Goal: Information Seeking & Learning: Compare options

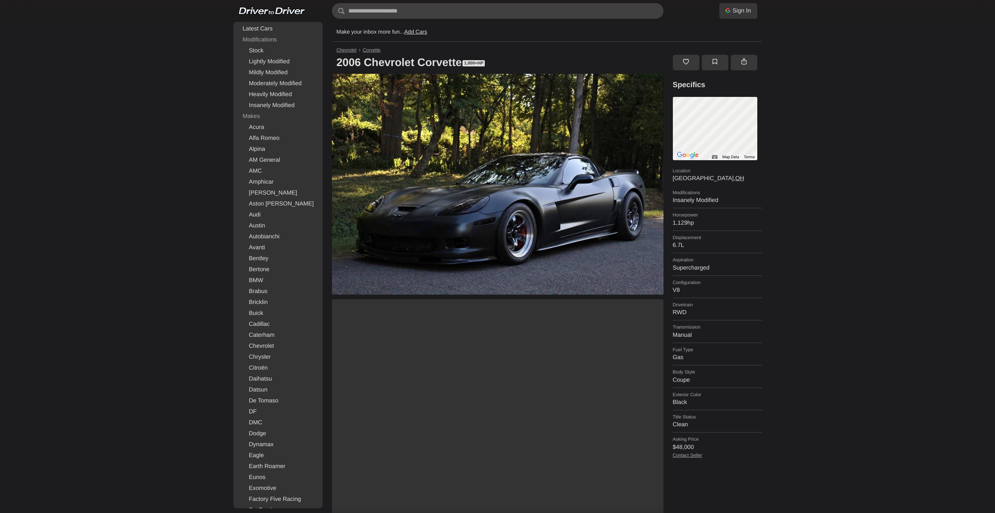
scroll to position [117, 0]
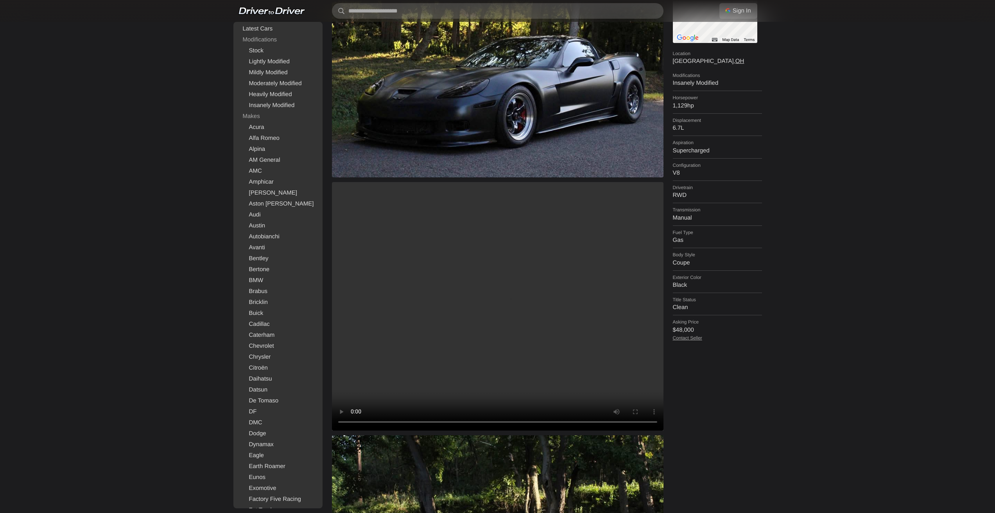
drag, startPoint x: 0, startPoint y: 0, endPoint x: 559, endPoint y: 130, distance: 573.5
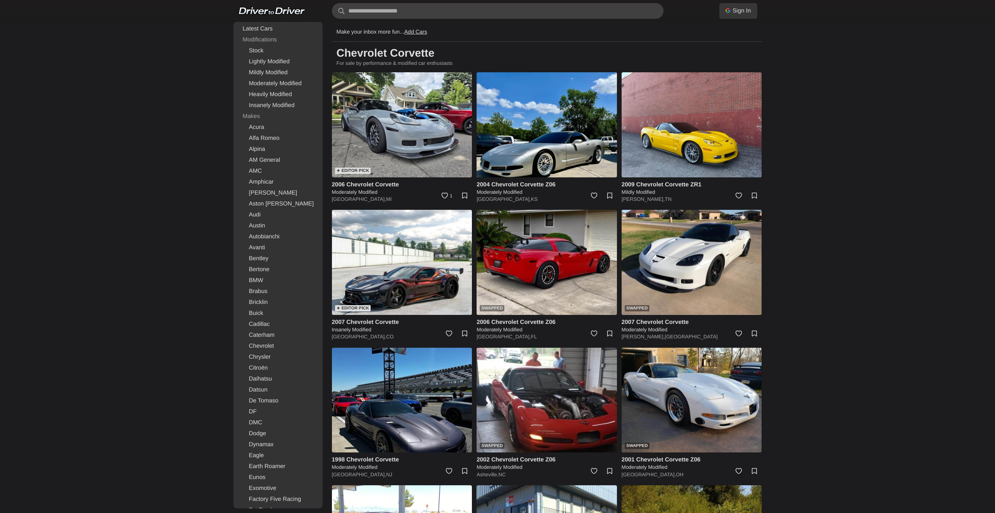
drag, startPoint x: 853, startPoint y: 192, endPoint x: 813, endPoint y: 76, distance: 122.5
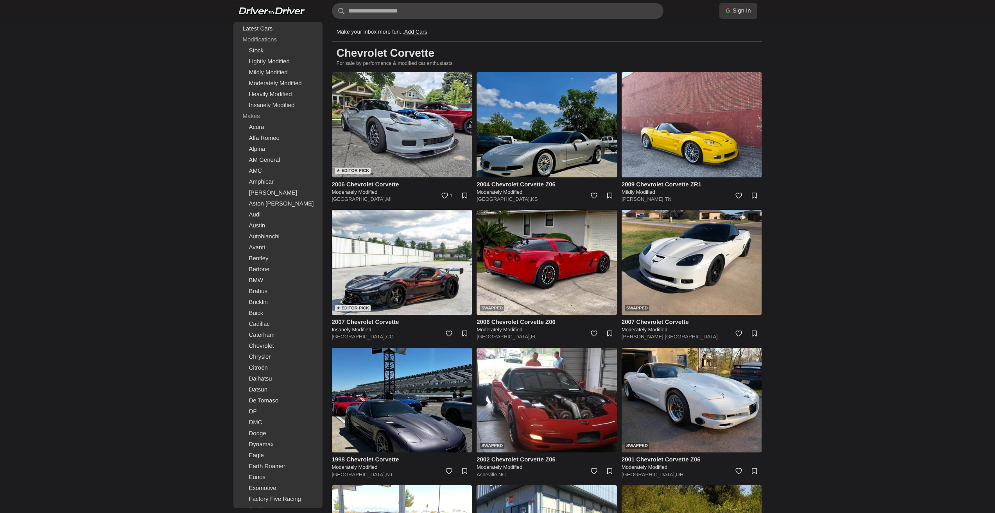
click at [557, 120] on img at bounding box center [547, 124] width 140 height 105
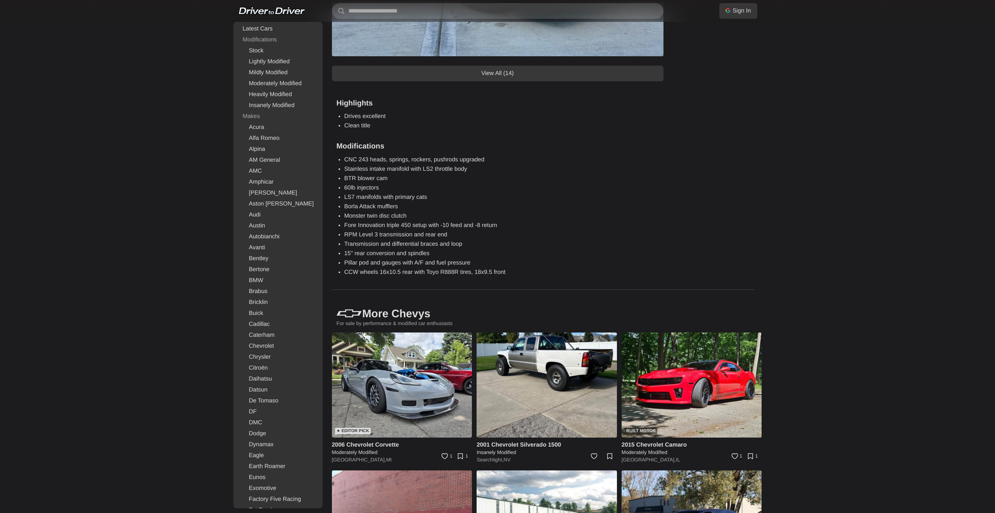
scroll to position [1016, 0]
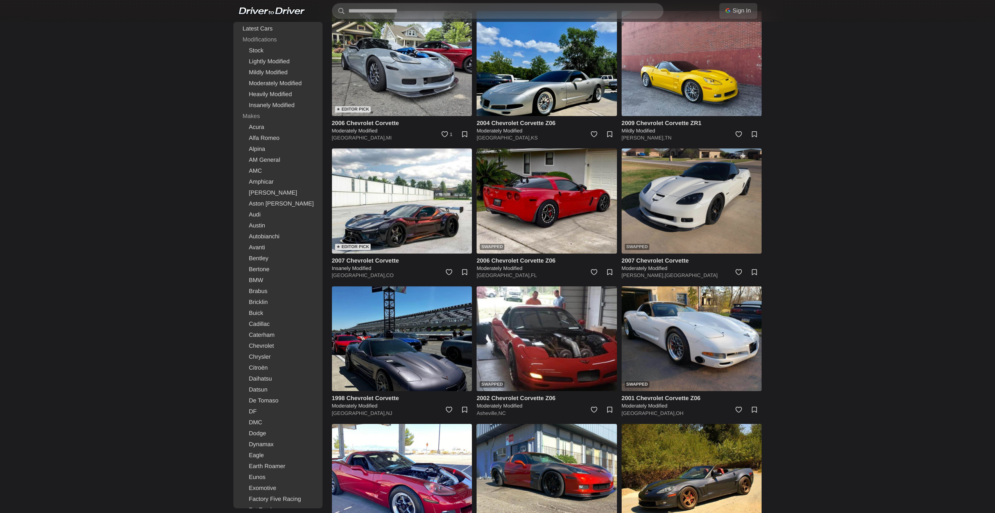
scroll to position [195, 0]
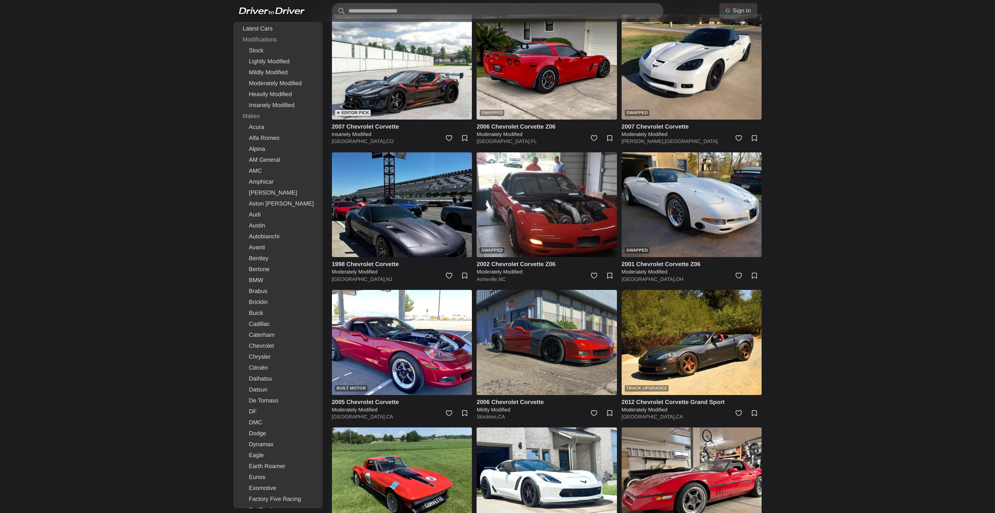
click at [577, 332] on img at bounding box center [547, 342] width 140 height 105
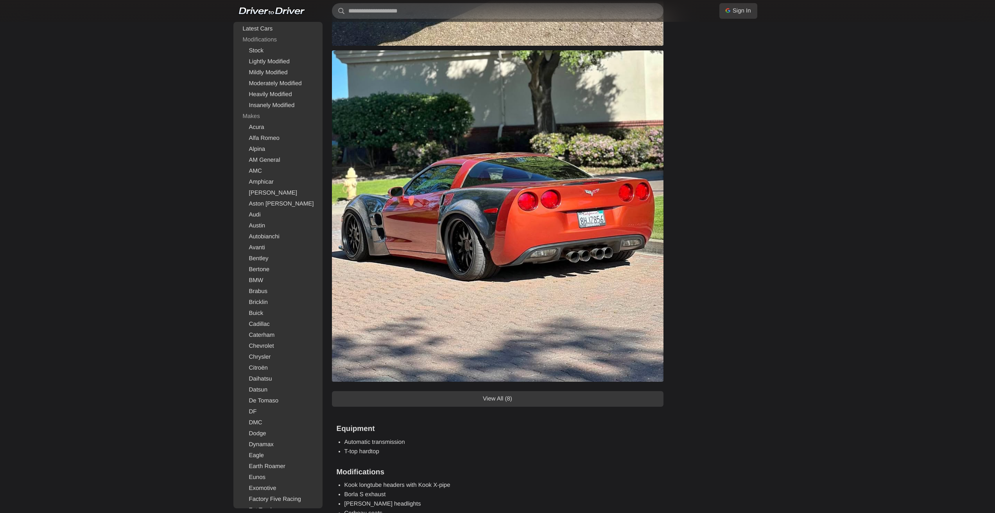
scroll to position [704, 0]
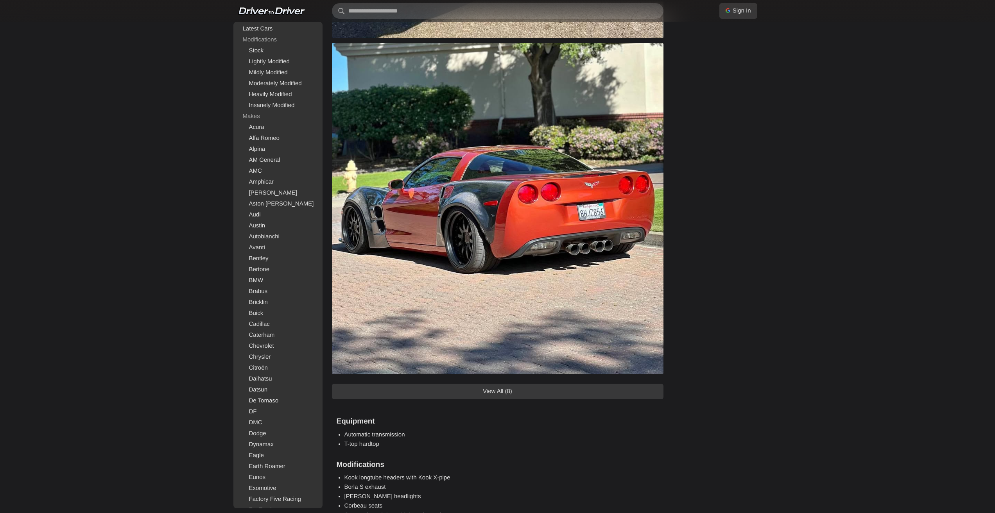
click at [539, 390] on link "View All (8)" at bounding box center [498, 392] width 332 height 16
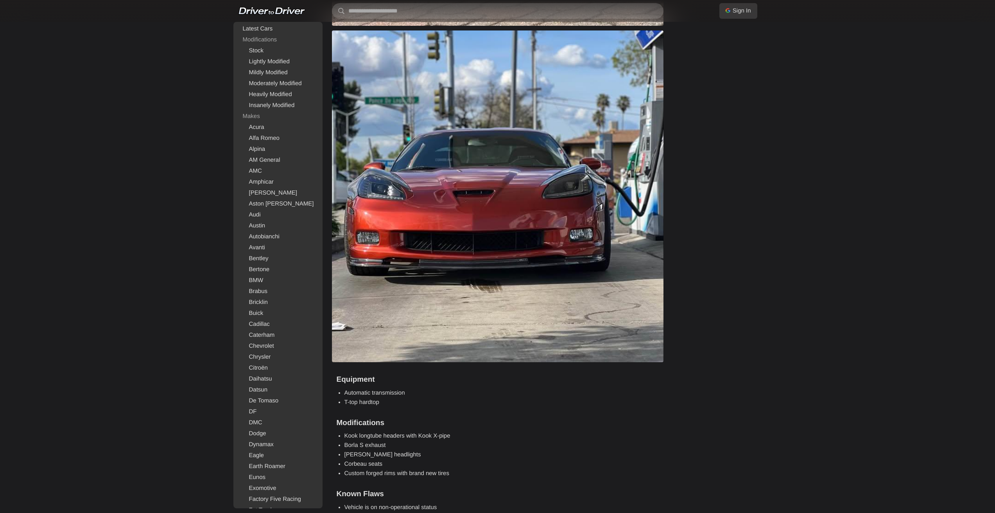
scroll to position [2502, 0]
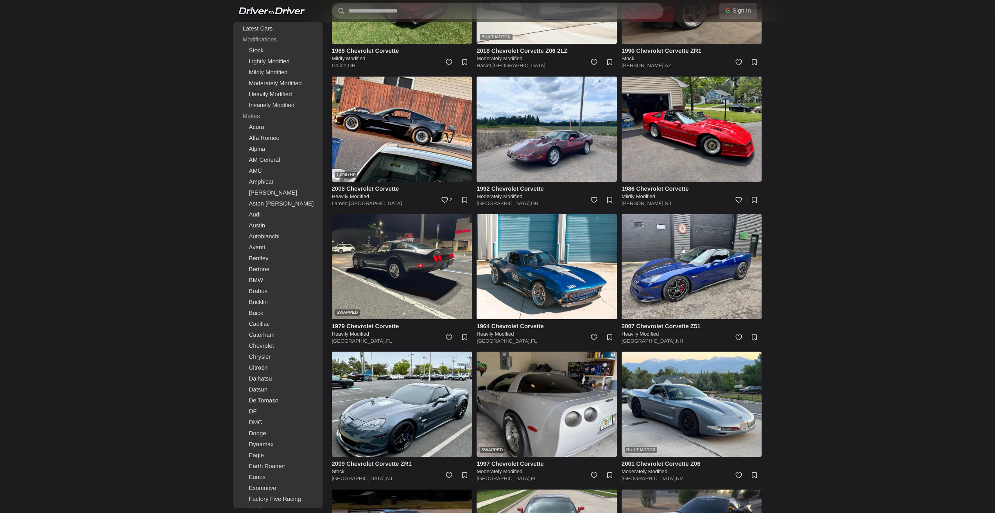
scroll to position [704, 0]
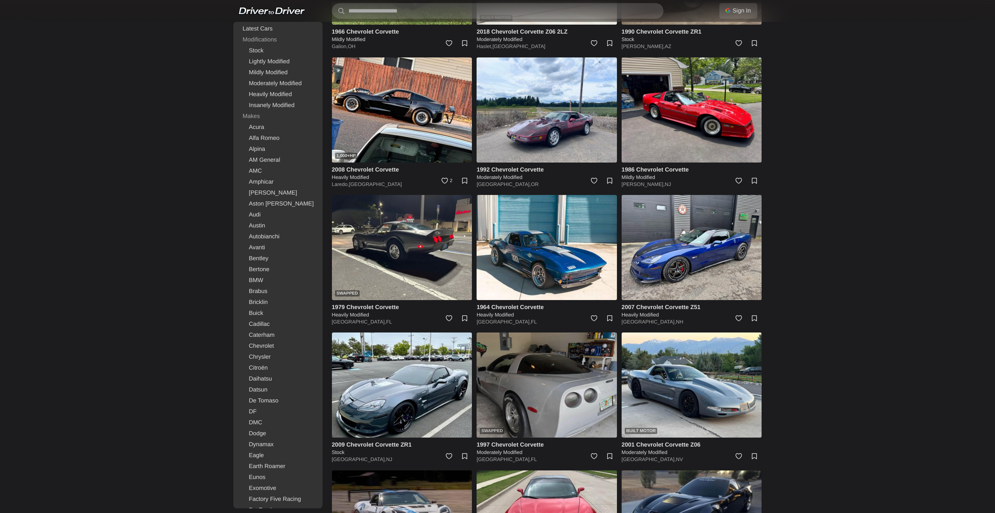
click at [558, 389] on img at bounding box center [547, 385] width 140 height 105
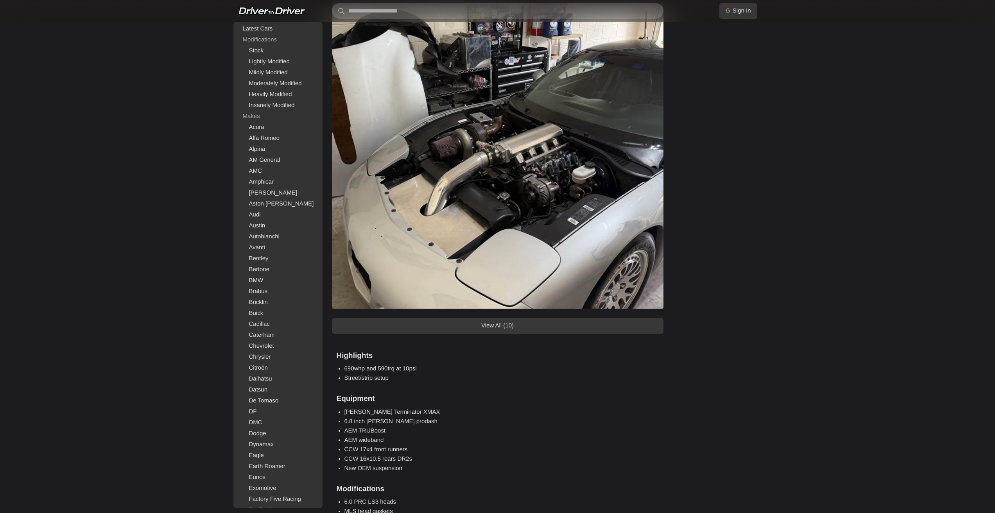
scroll to position [625, 0]
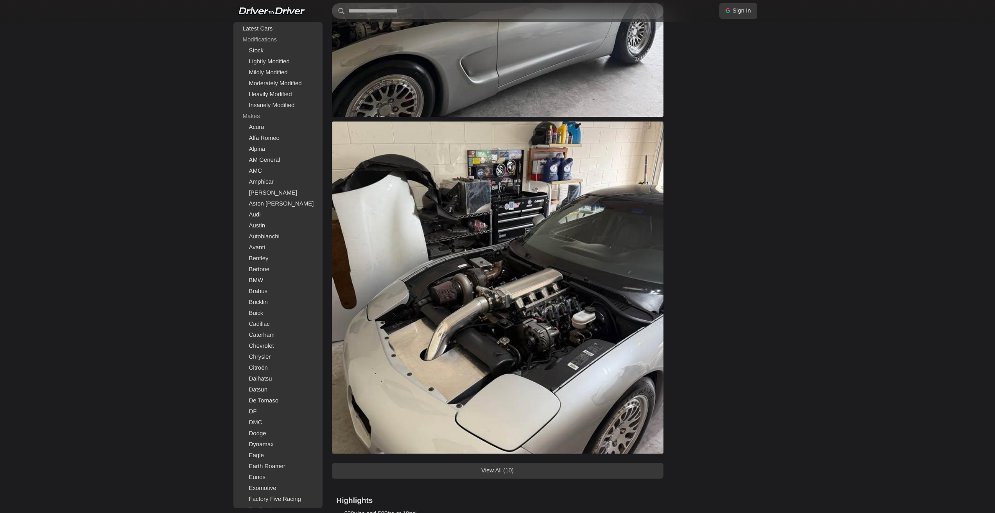
drag, startPoint x: 496, startPoint y: 465, endPoint x: 512, endPoint y: 460, distance: 16.8
click at [496, 465] on link "View All (10)" at bounding box center [498, 471] width 332 height 16
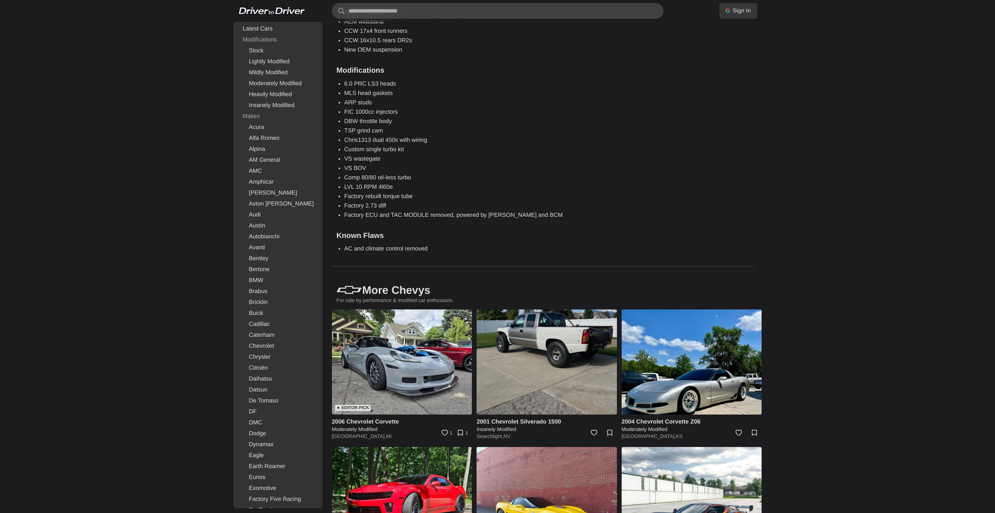
scroll to position [3518, 0]
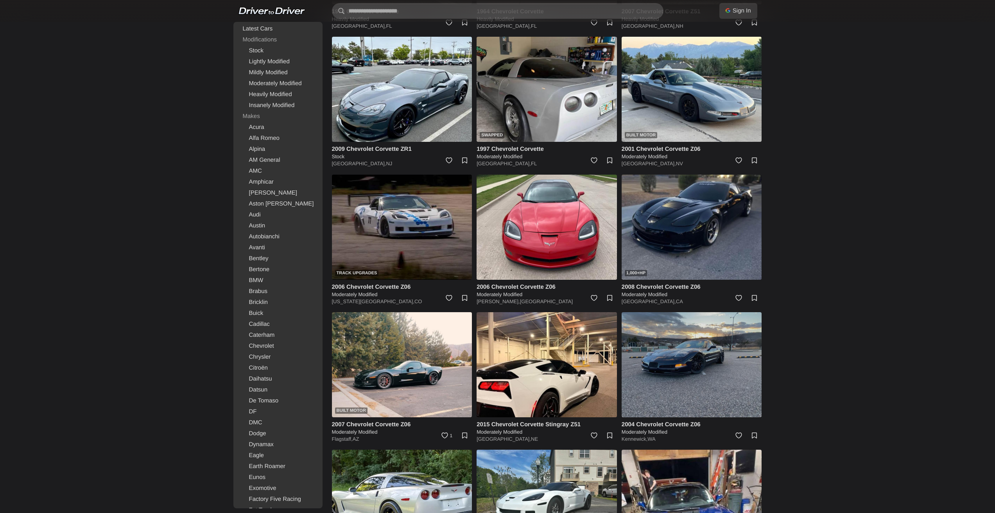
scroll to position [1016, 0]
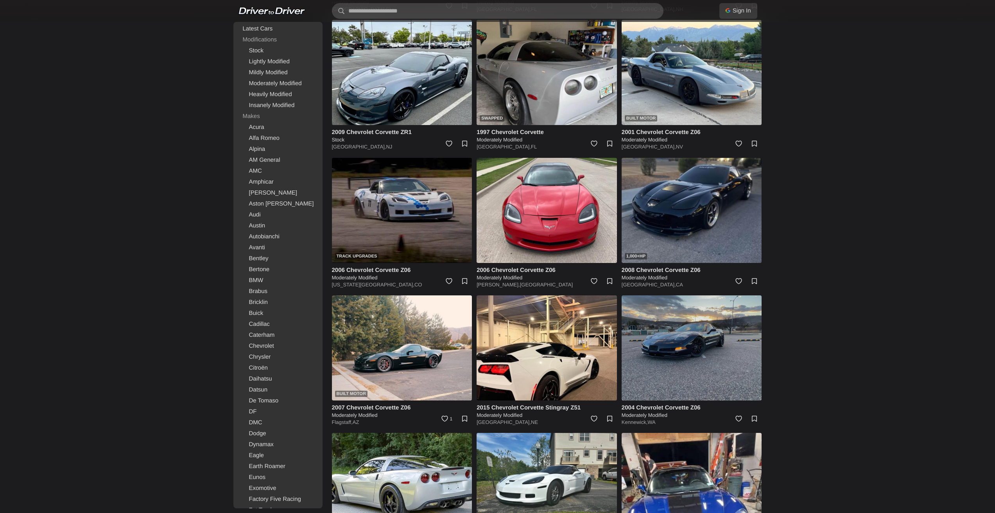
click at [690, 347] on img at bounding box center [692, 348] width 140 height 105
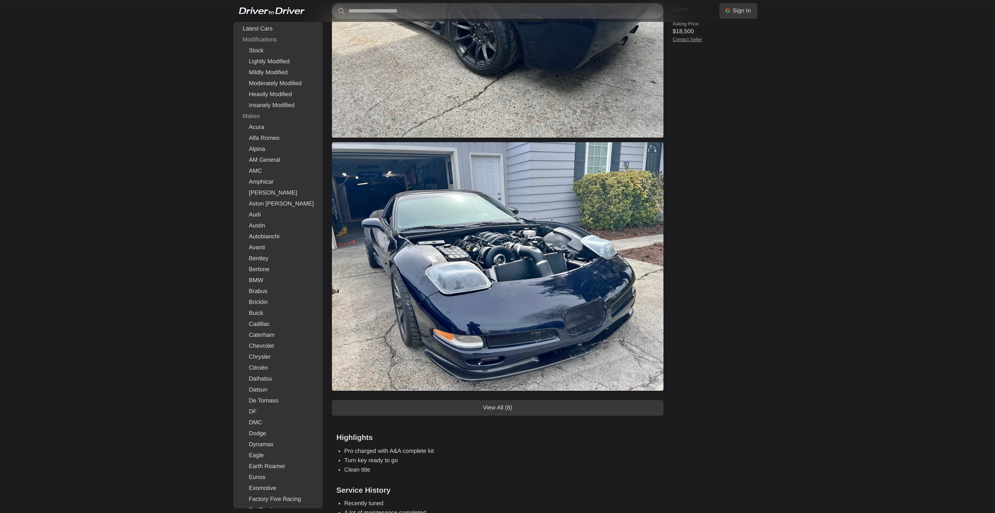
scroll to position [508, 0]
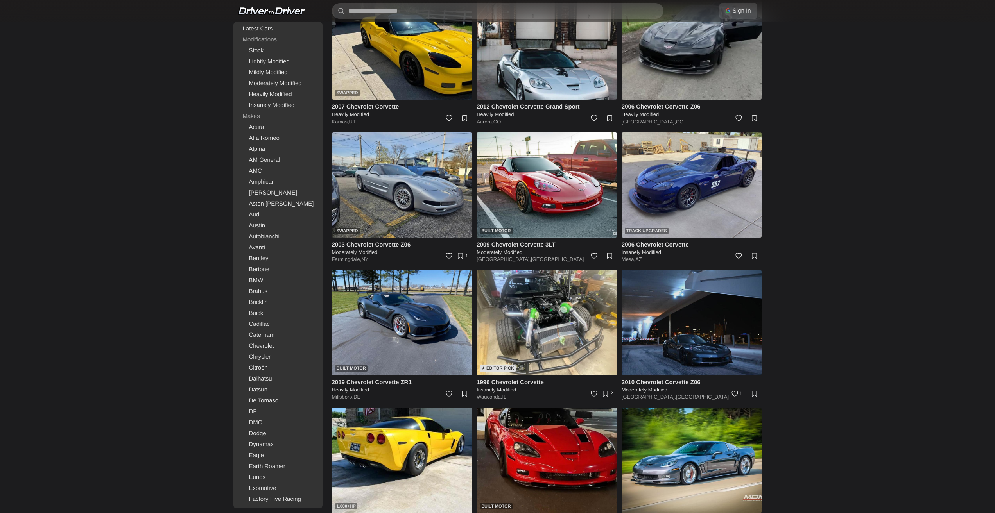
scroll to position [1837, 0]
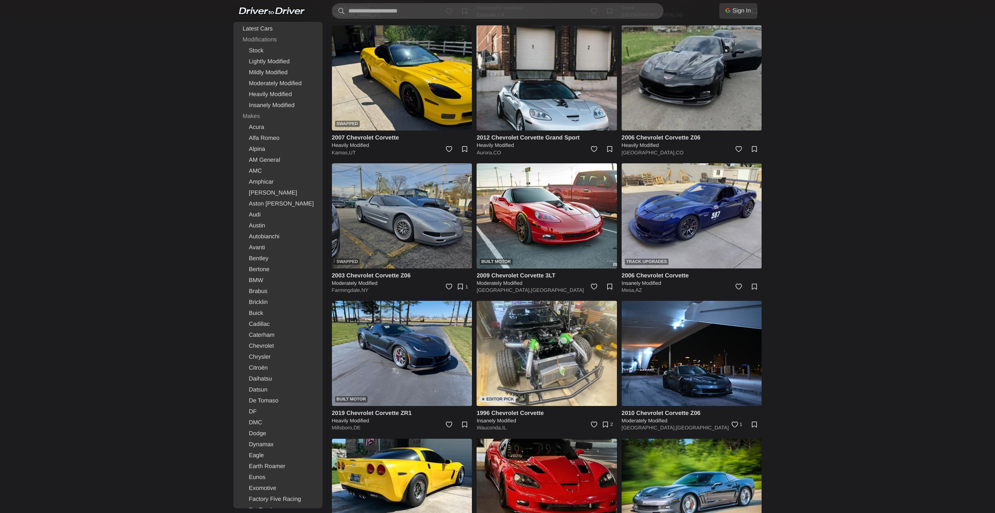
click at [404, 218] on img at bounding box center [402, 215] width 140 height 105
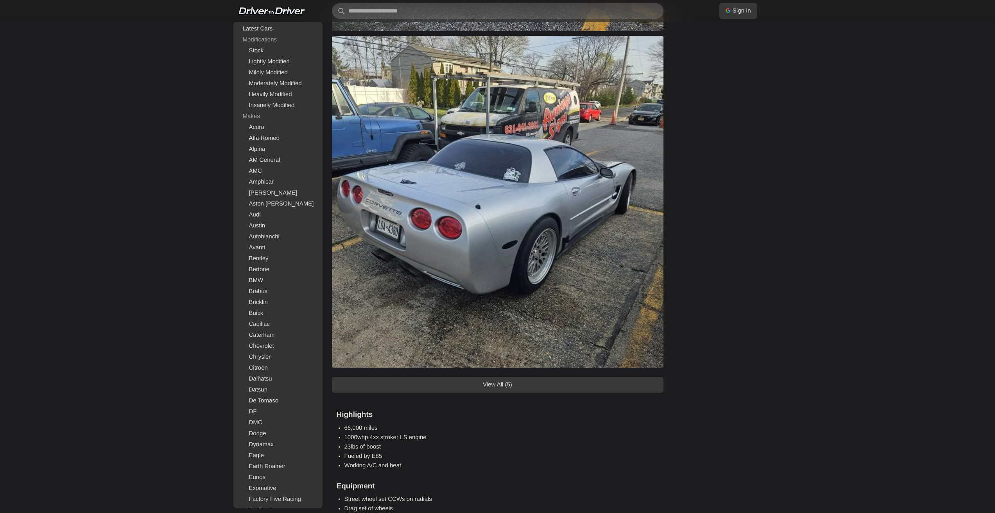
scroll to position [586, 0]
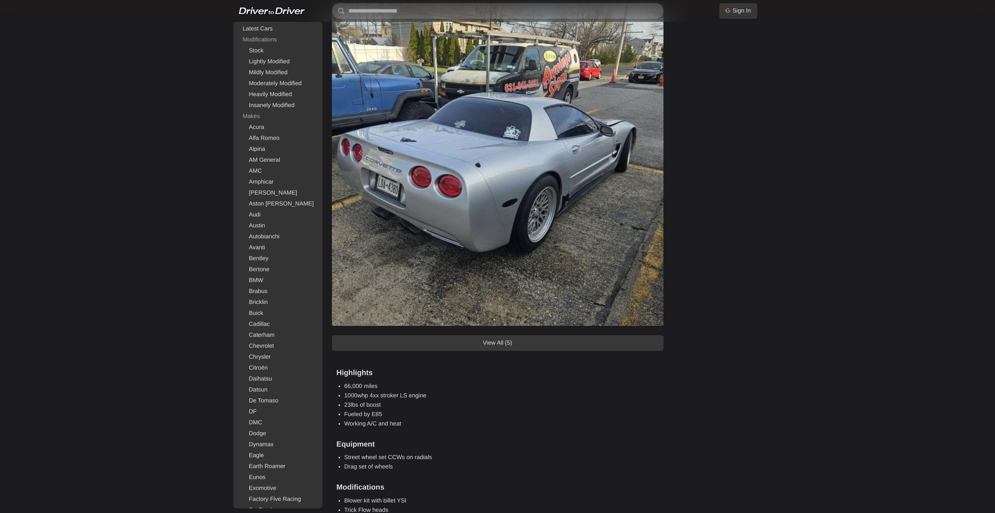
drag, startPoint x: 509, startPoint y: 346, endPoint x: 556, endPoint y: 344, distance: 47.0
click at [510, 346] on link "View All (5)" at bounding box center [498, 343] width 332 height 16
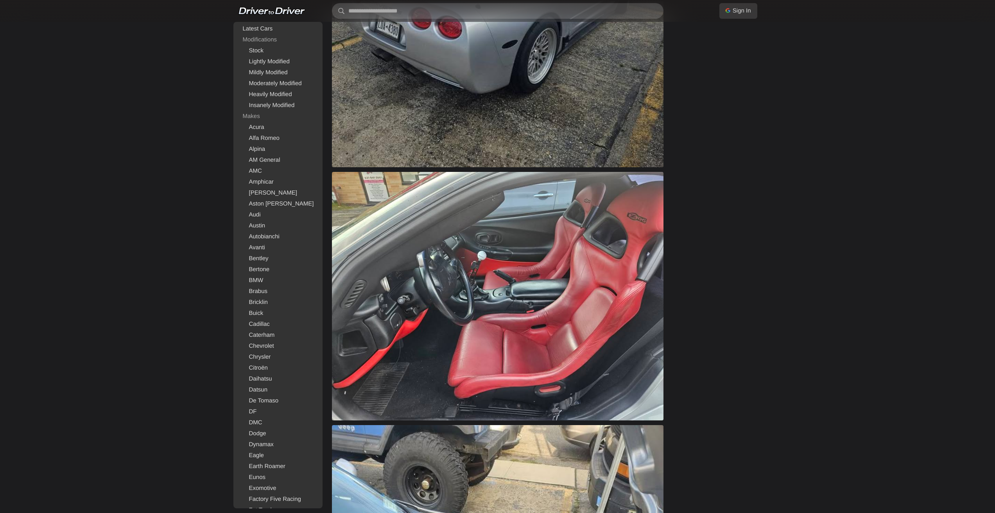
scroll to position [743, 0]
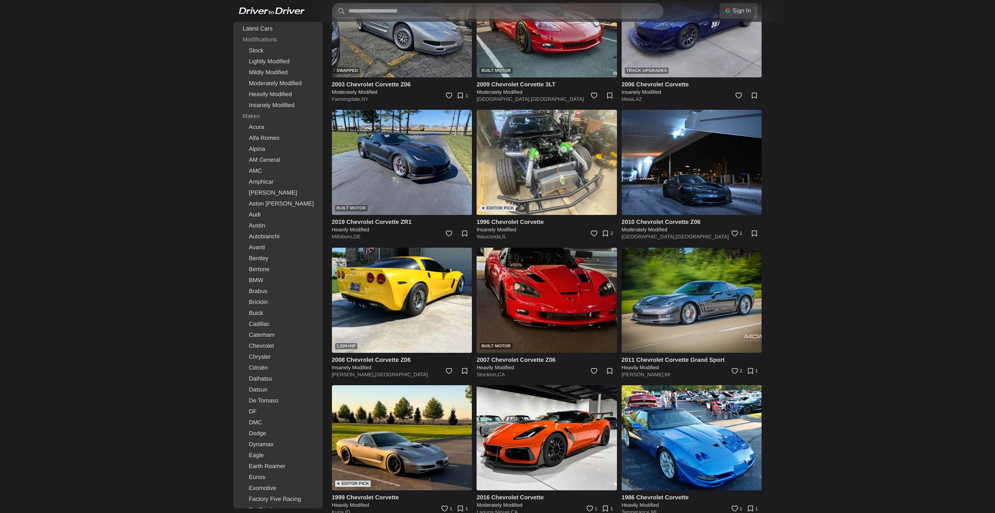
scroll to position [2038, 0]
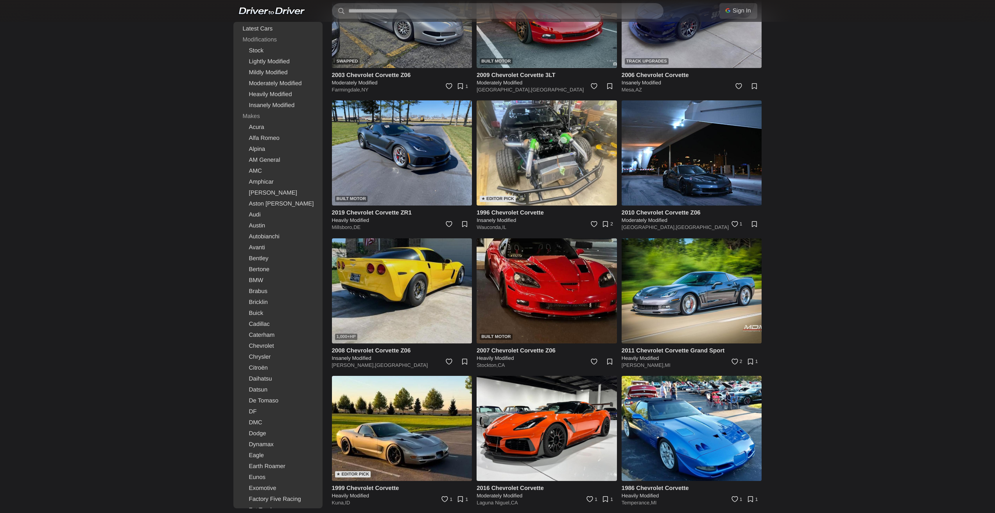
click at [433, 295] on img at bounding box center [402, 290] width 140 height 105
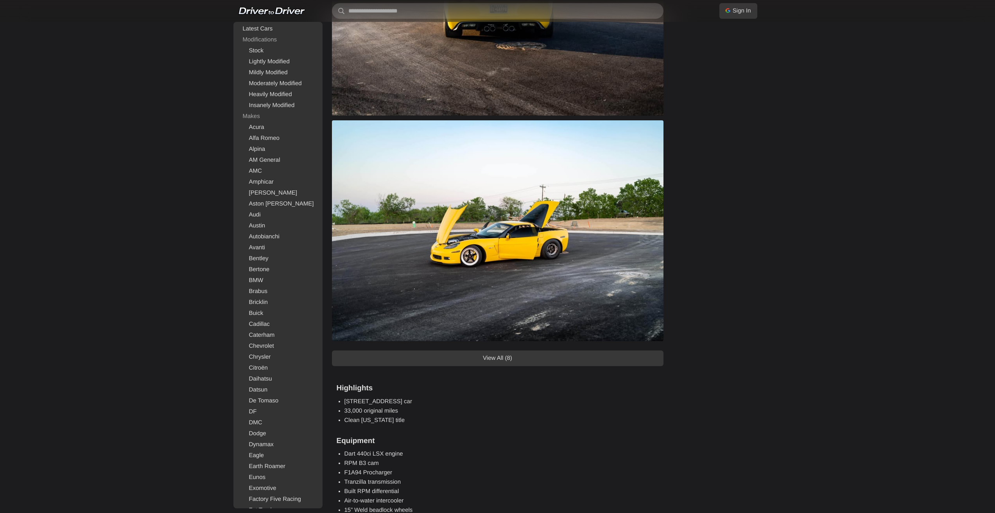
scroll to position [547, 0]
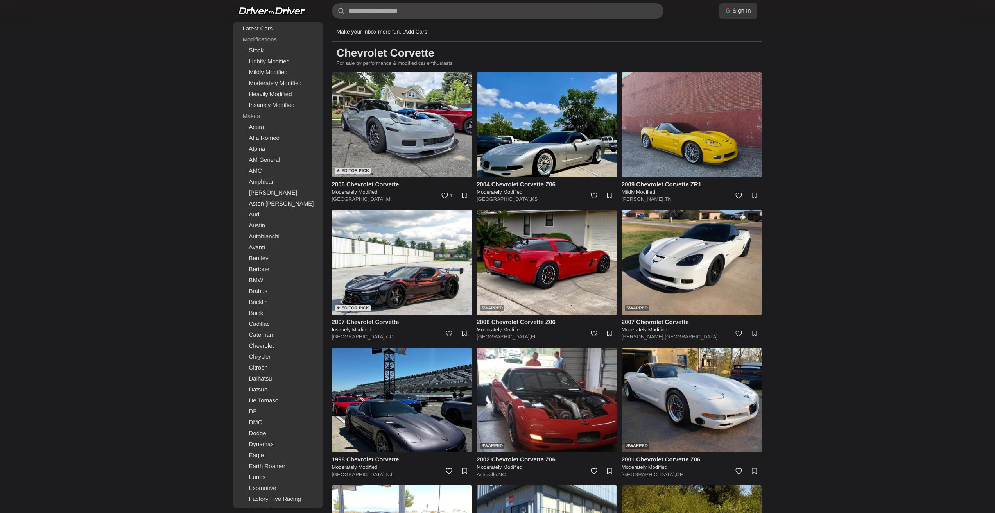
drag, startPoint x: 848, startPoint y: 376, endPoint x: 752, endPoint y: 138, distance: 256.3
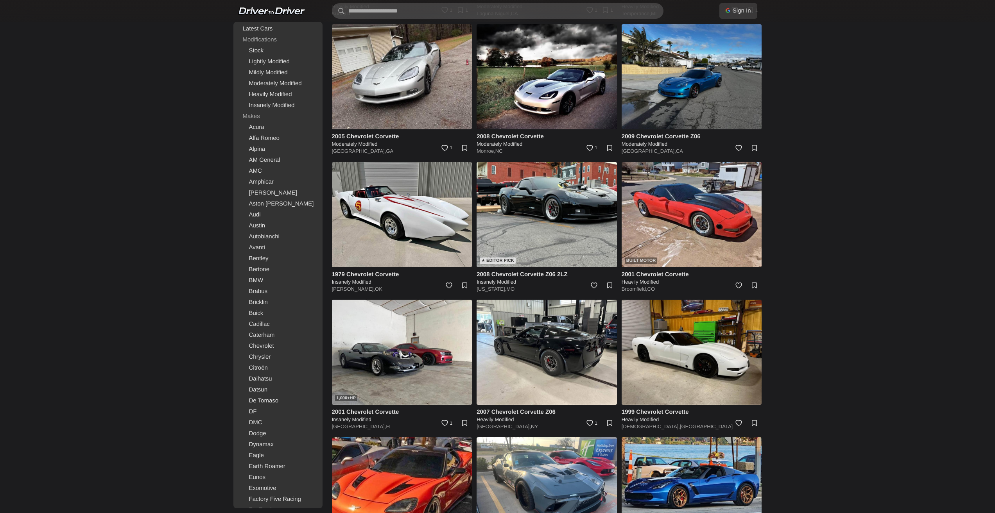
scroll to position [2541, 0]
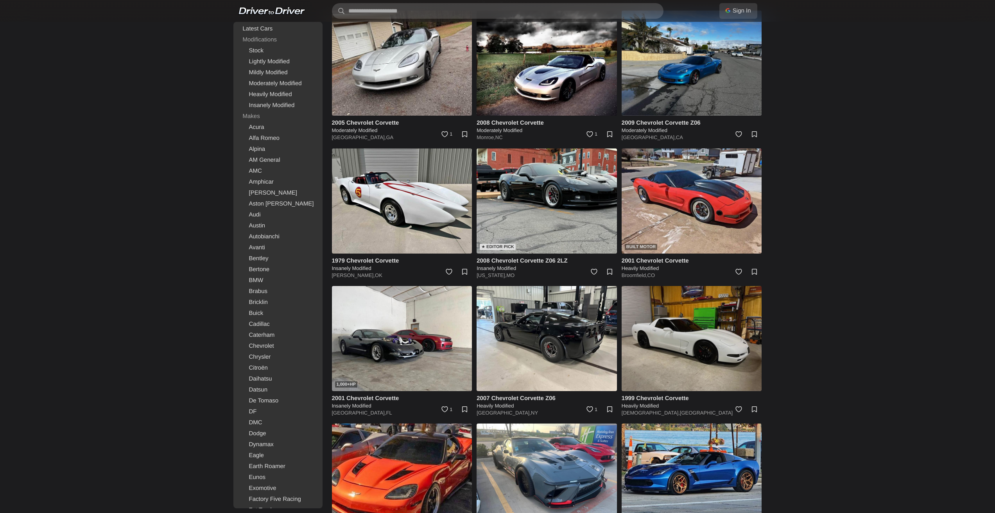
click at [702, 327] on img at bounding box center [692, 338] width 140 height 105
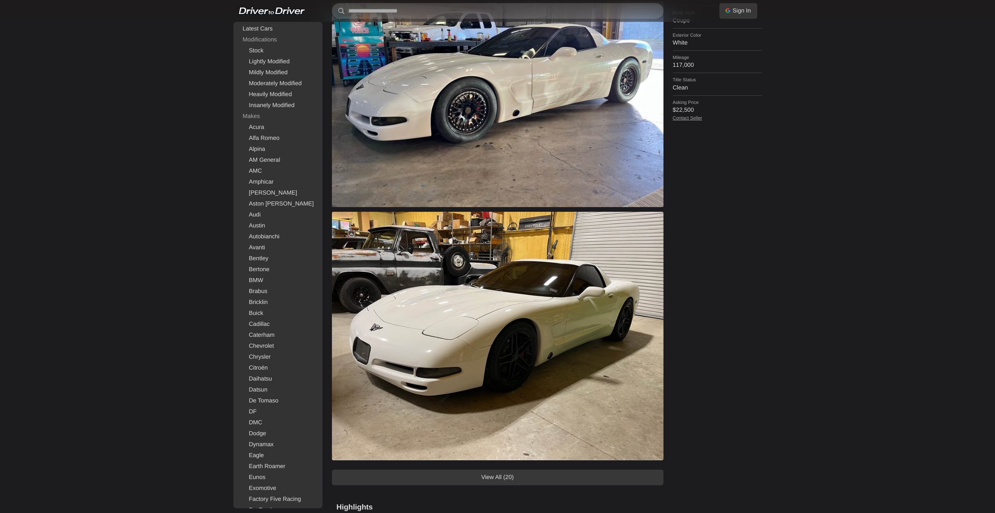
scroll to position [586, 0]
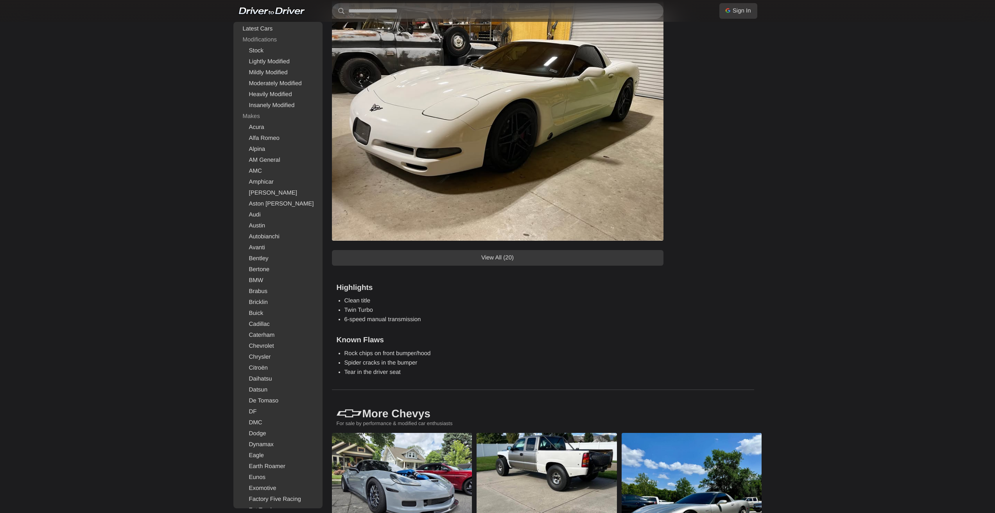
click at [516, 258] on link "View All (20)" at bounding box center [498, 258] width 332 height 16
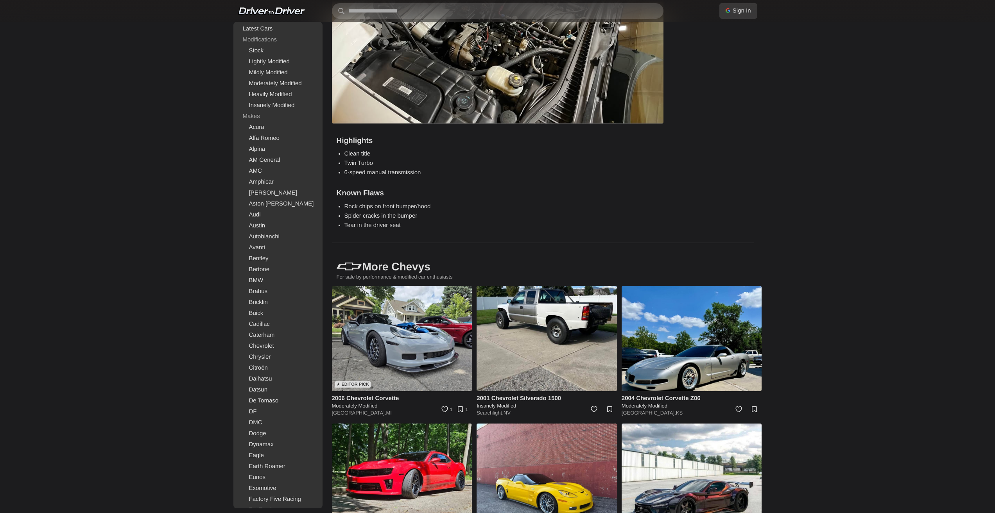
scroll to position [4613, 0]
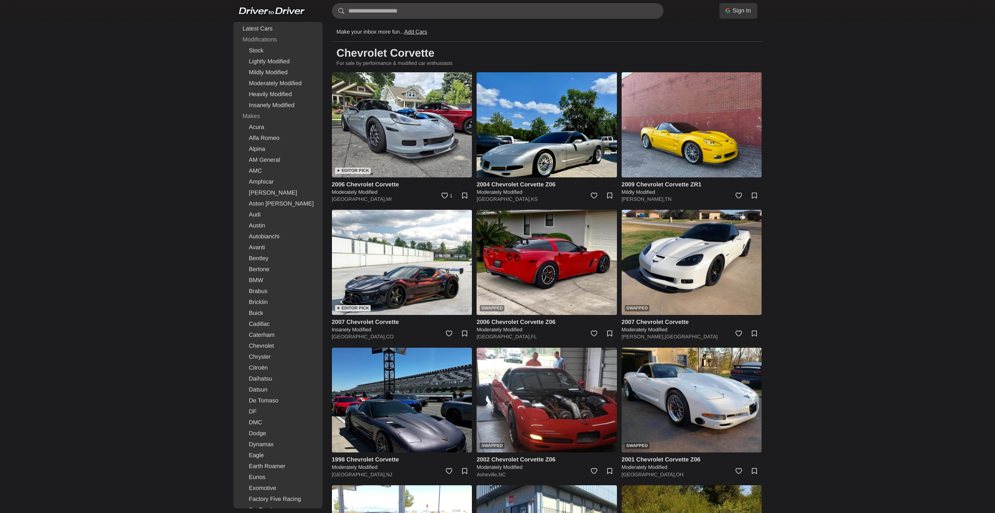
scroll to position [670, 0]
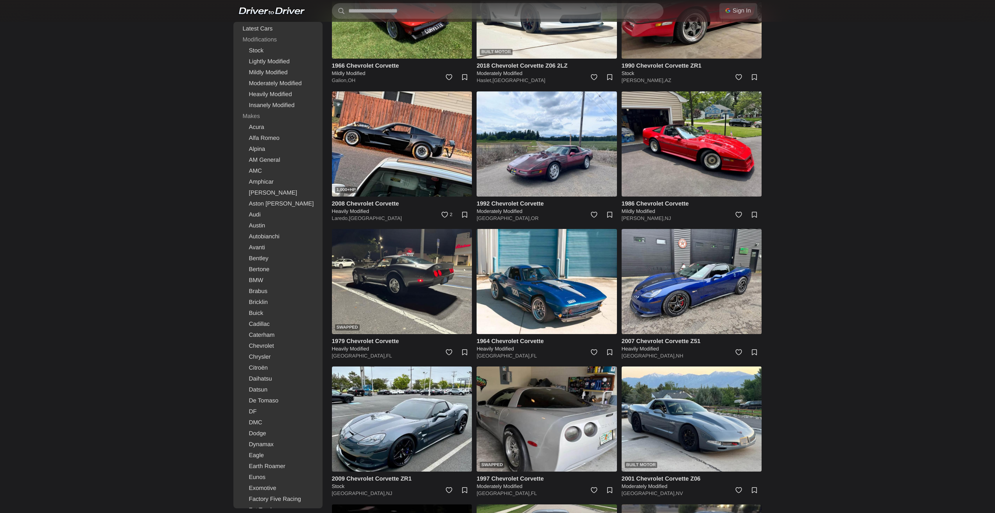
drag, startPoint x: 688, startPoint y: 189, endPoint x: 804, endPoint y: 348, distance: 197.3
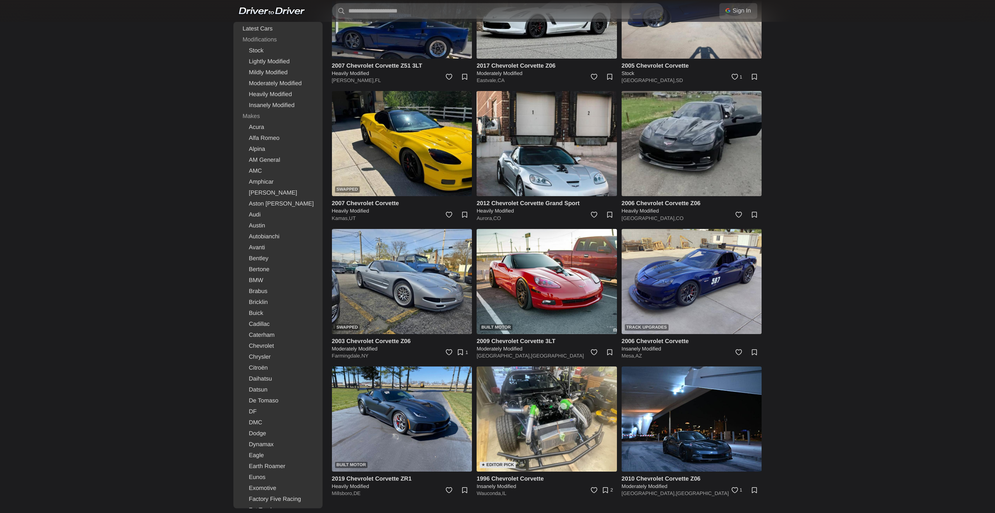
drag, startPoint x: 859, startPoint y: 394, endPoint x: 864, endPoint y: 427, distance: 33.9
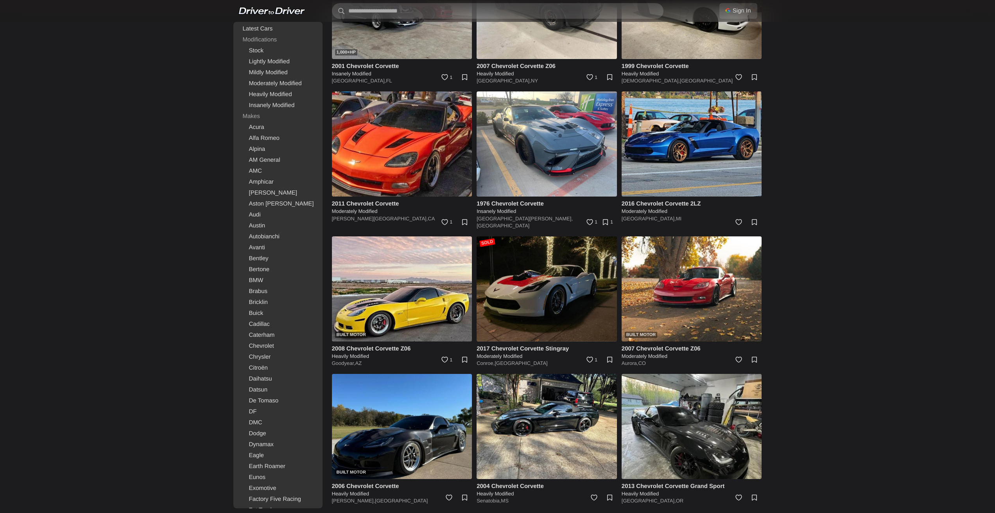
drag, startPoint x: 843, startPoint y: 258, endPoint x: 873, endPoint y: 467, distance: 211.3
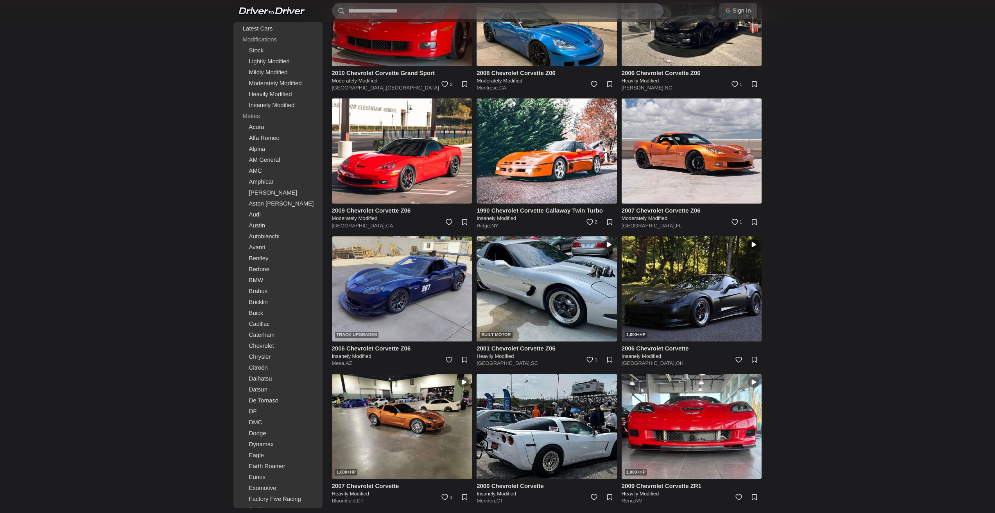
drag, startPoint x: 859, startPoint y: 292, endPoint x: 882, endPoint y: 461, distance: 170.3
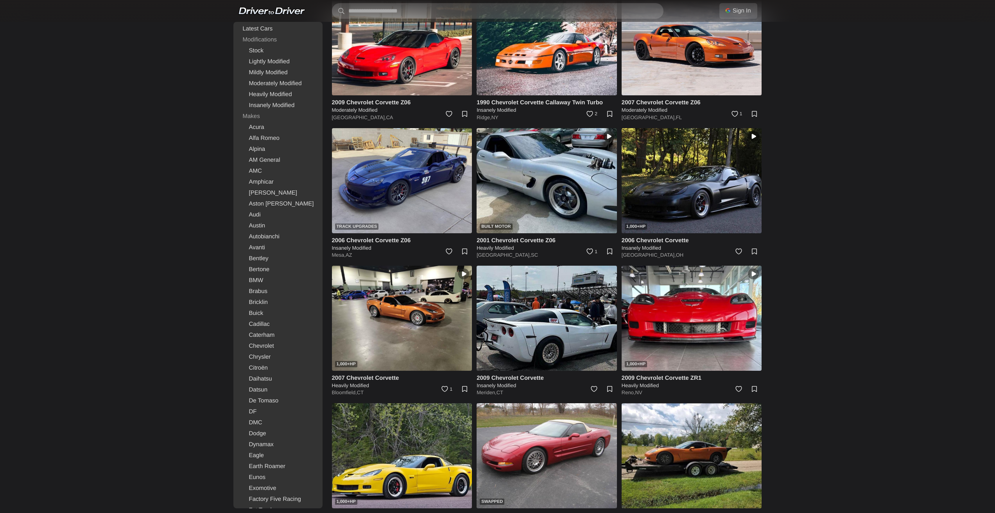
scroll to position [4093, 0]
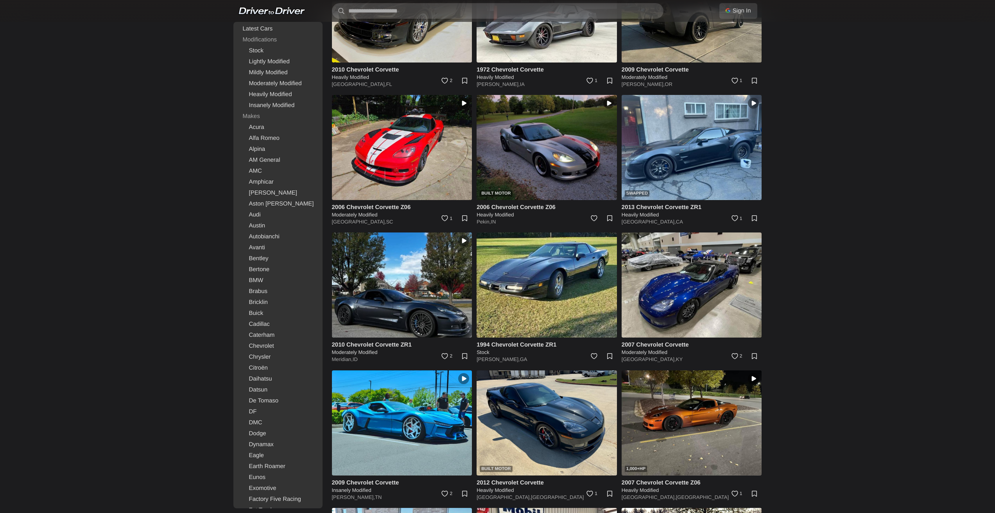
drag, startPoint x: 874, startPoint y: 385, endPoint x: 867, endPoint y: 463, distance: 78.1
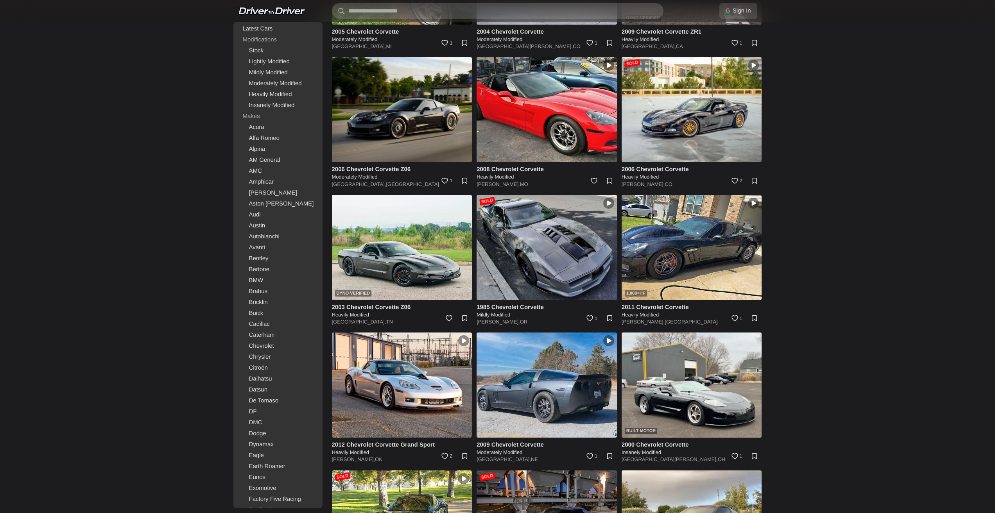
scroll to position [5946, 0]
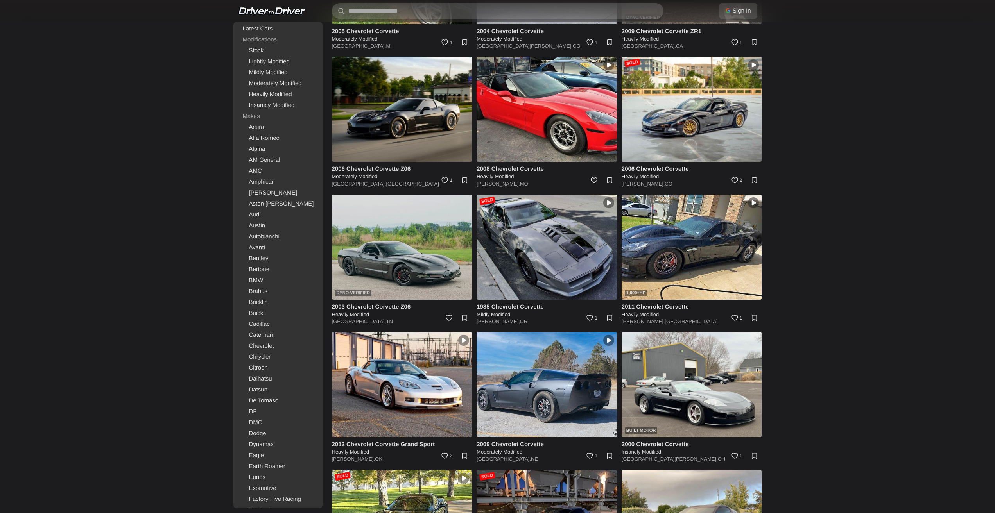
click at [416, 267] on img at bounding box center [402, 247] width 140 height 105
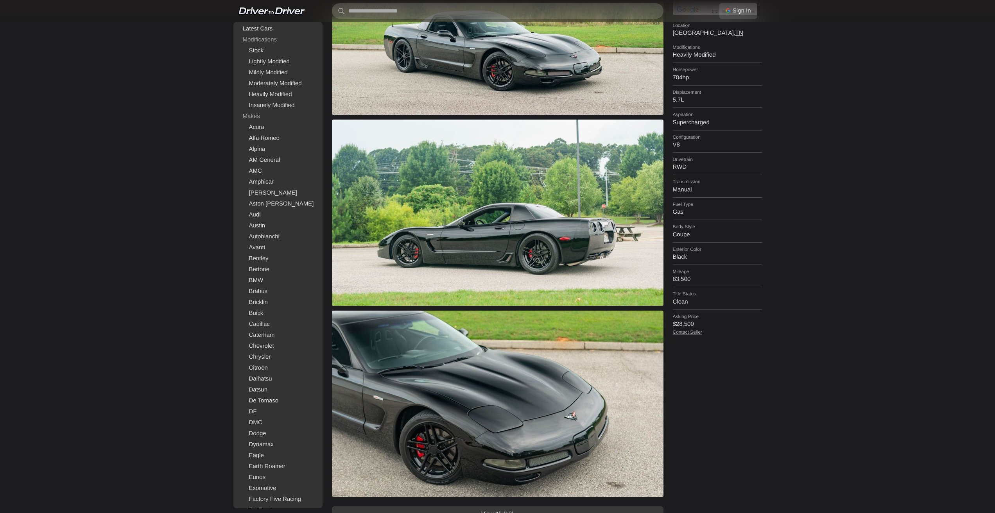
scroll to position [274, 0]
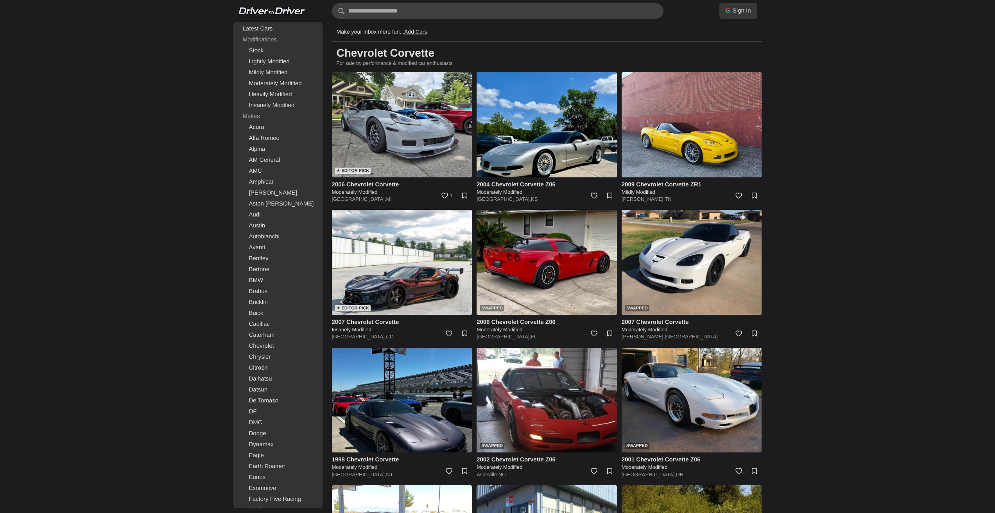
scroll to position [670, 0]
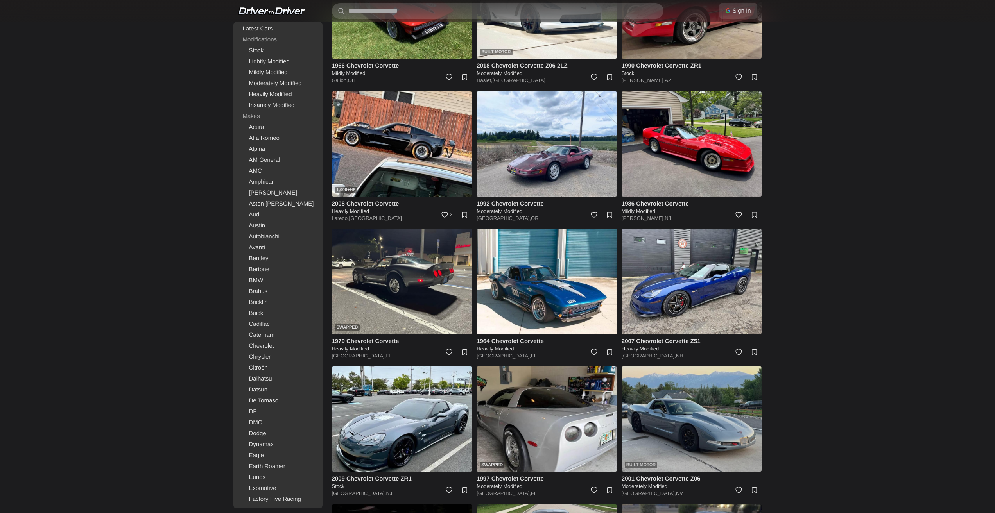
drag, startPoint x: 640, startPoint y: 298, endPoint x: 679, endPoint y: 455, distance: 162.5
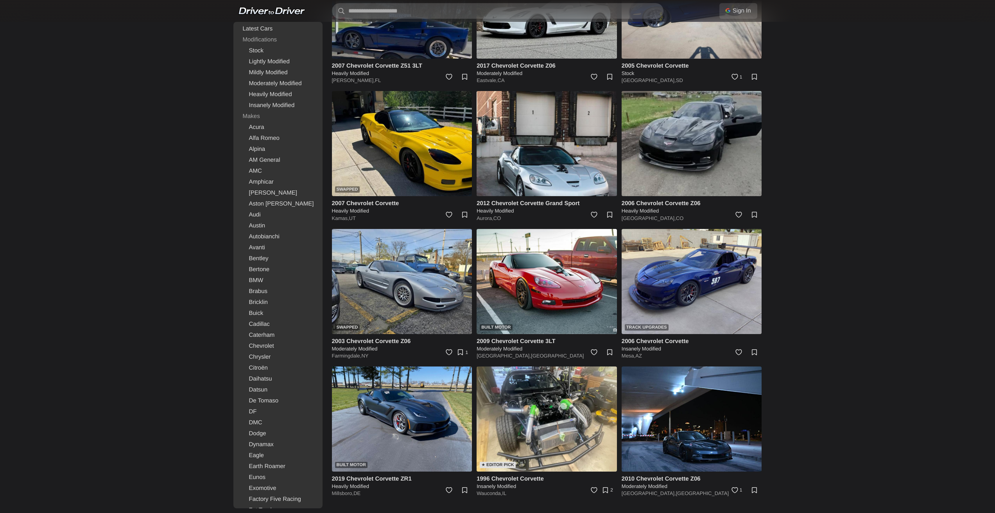
drag, startPoint x: 817, startPoint y: 306, endPoint x: 828, endPoint y: 468, distance: 162.6
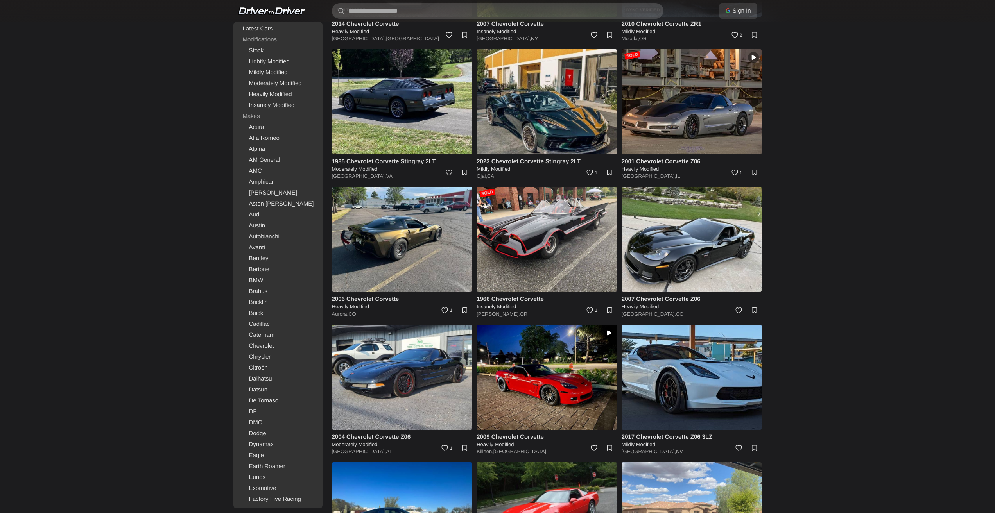
scroll to position [8108, 0]
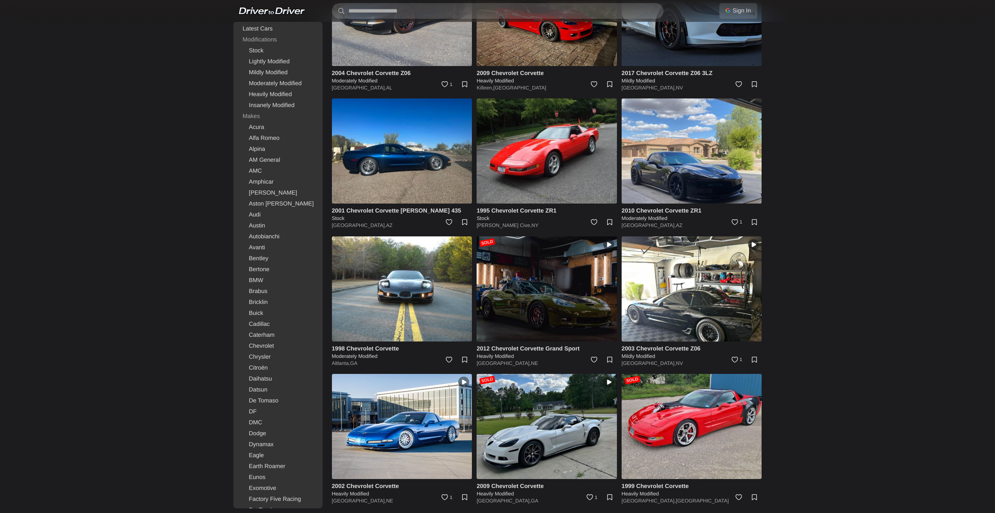
drag, startPoint x: 860, startPoint y: 375, endPoint x: 880, endPoint y: 507, distance: 134.5
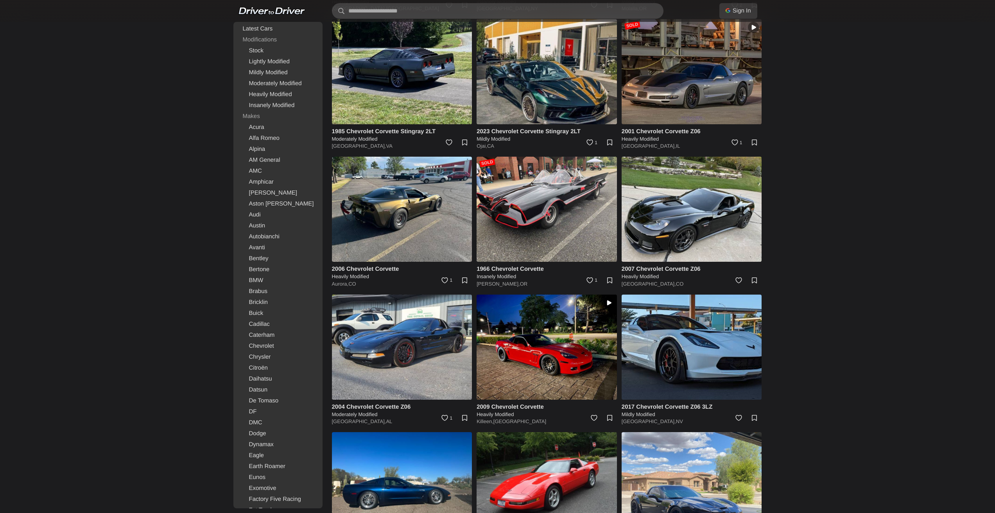
scroll to position [7756, 0]
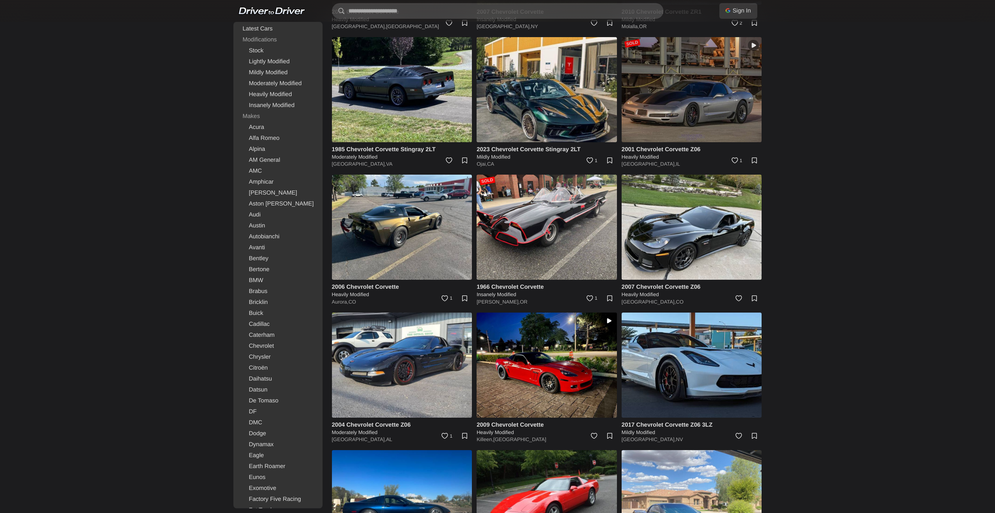
click at [685, 104] on img at bounding box center [692, 89] width 140 height 105
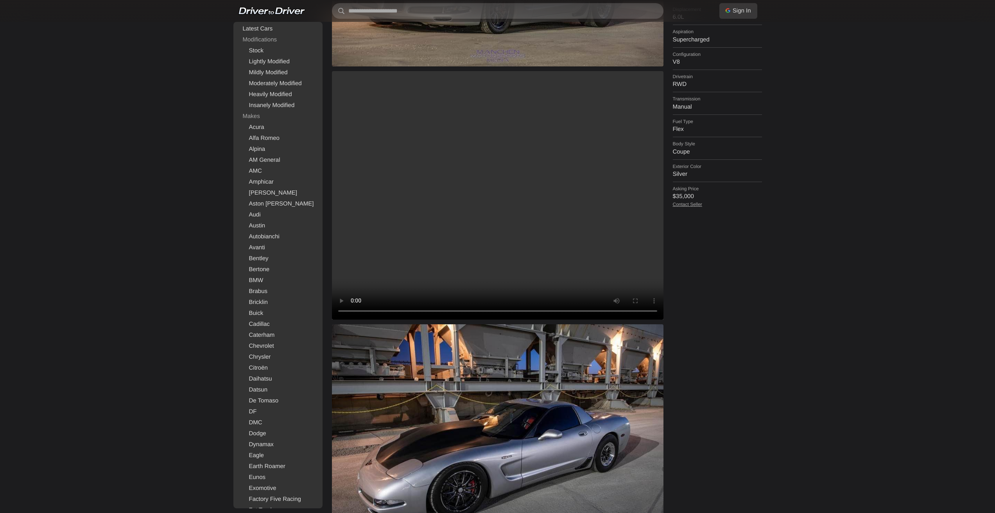
scroll to position [313, 0]
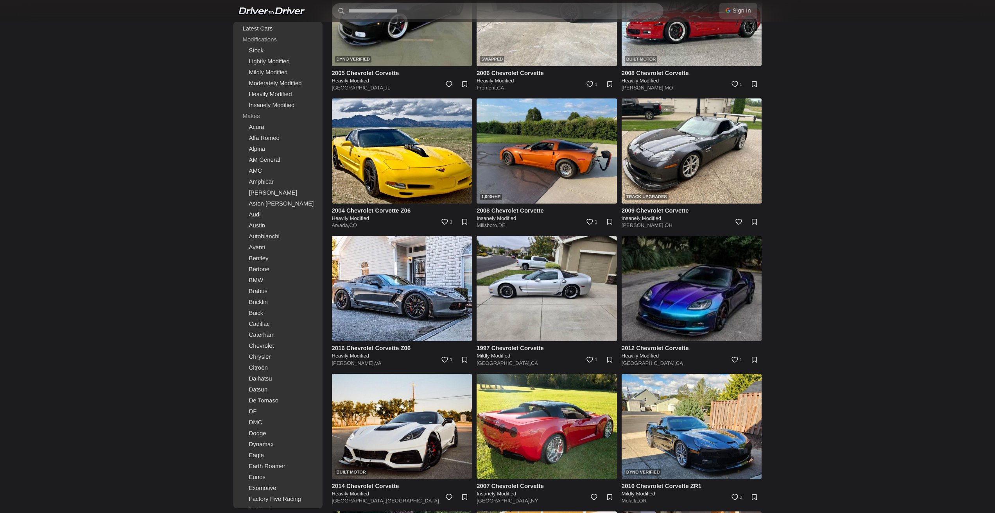
scroll to position [8108, 0]
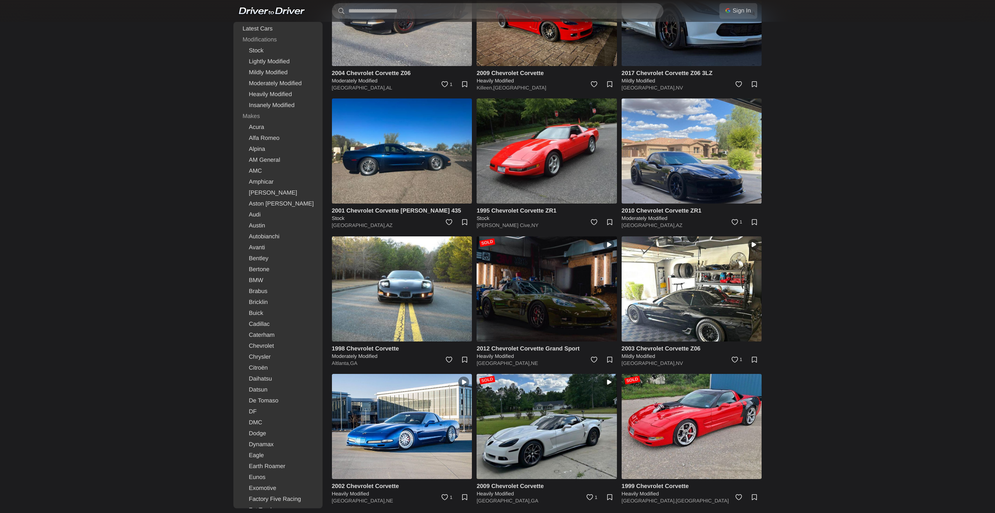
drag, startPoint x: 817, startPoint y: 224, endPoint x: 832, endPoint y: 394, distance: 171.1
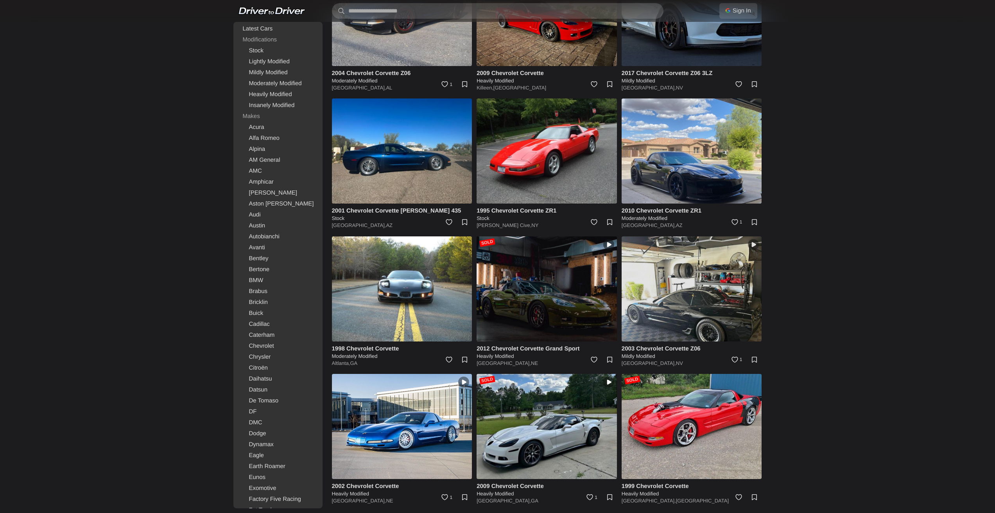
click at [699, 308] on img at bounding box center [692, 289] width 140 height 105
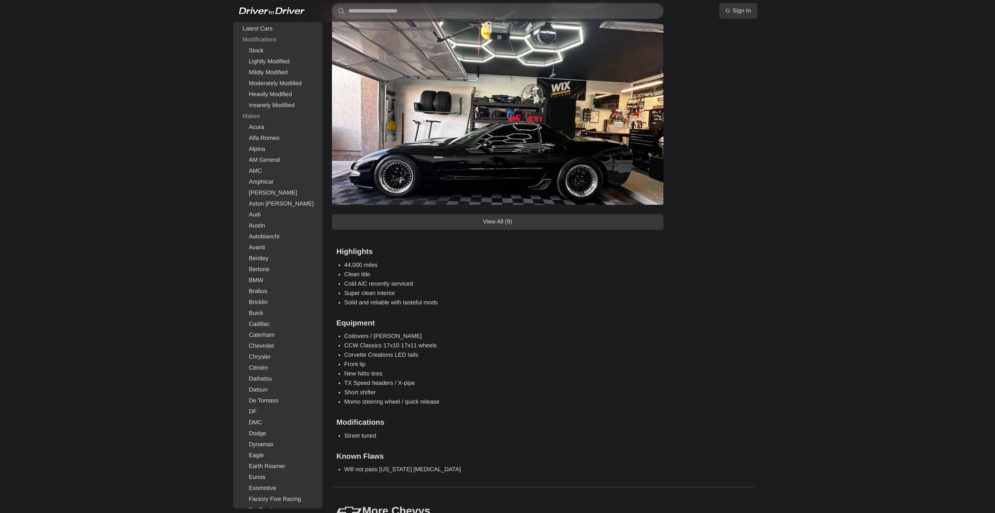
scroll to position [625, 0]
click at [511, 220] on link "View All (9)" at bounding box center [498, 222] width 332 height 16
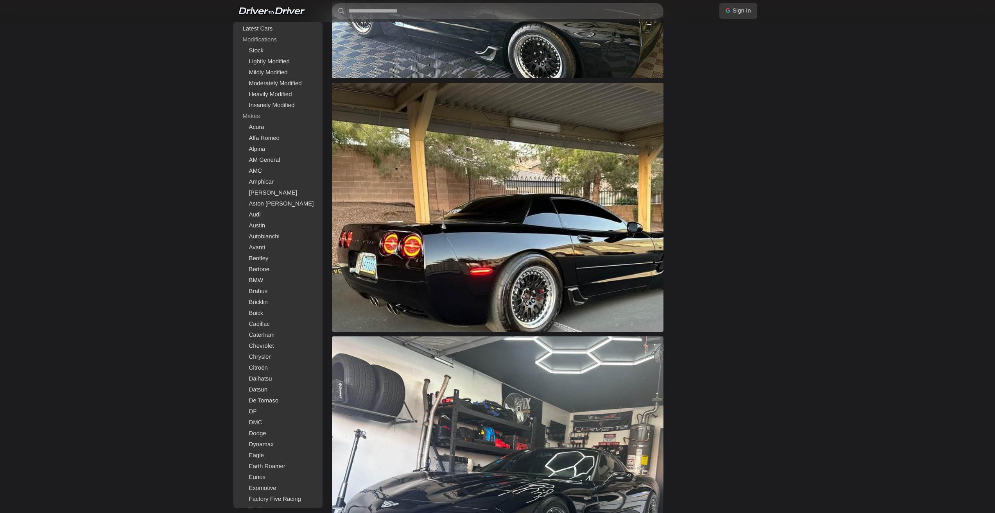
scroll to position [860, 0]
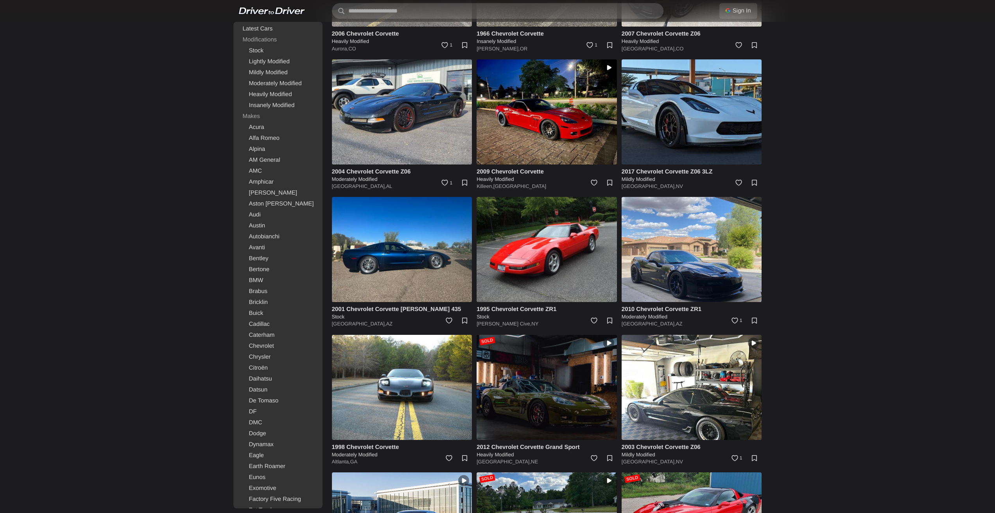
scroll to position [8108, 0]
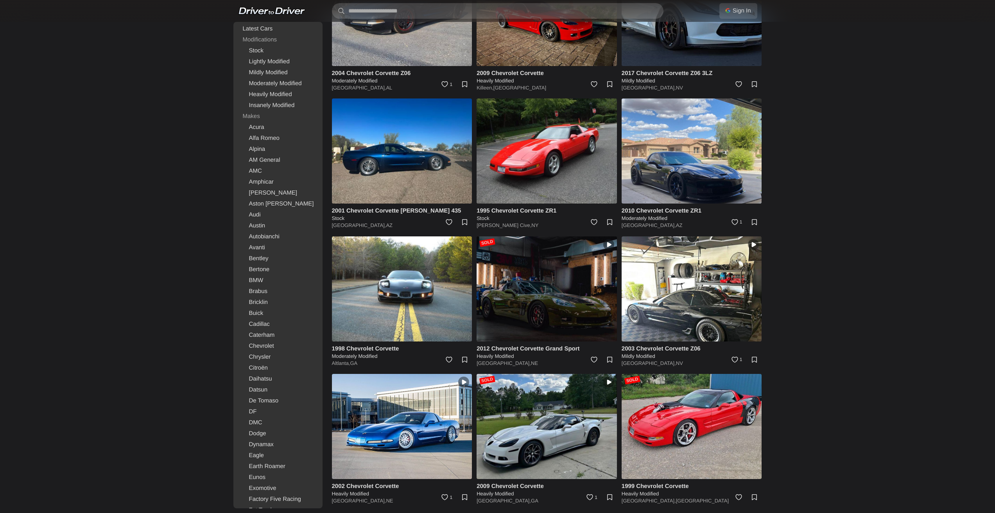
drag, startPoint x: 865, startPoint y: 216, endPoint x: 920, endPoint y: 391, distance: 183.1
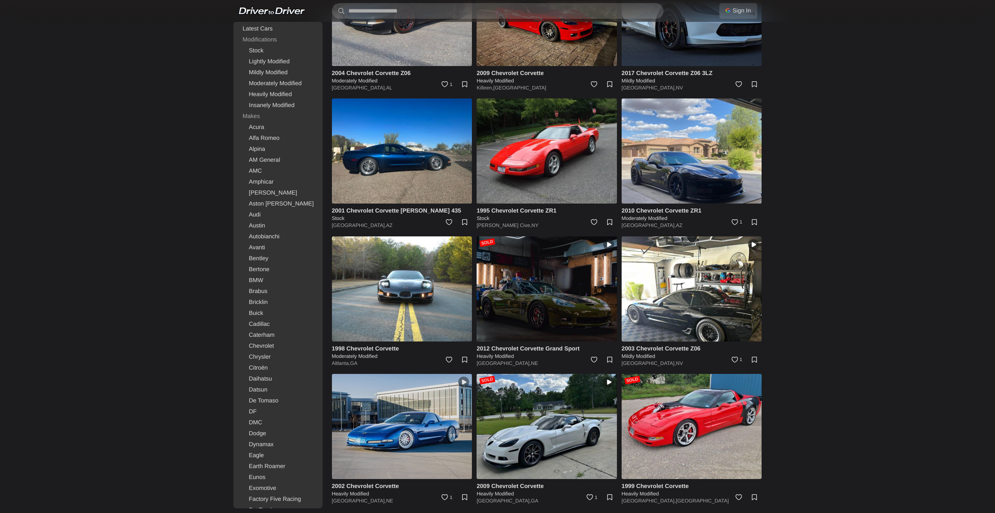
click at [438, 425] on img at bounding box center [402, 426] width 140 height 105
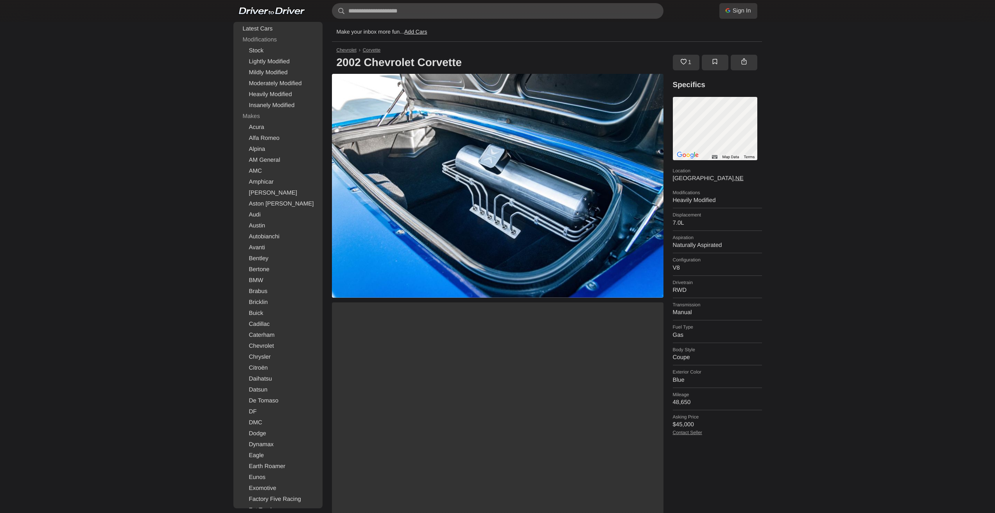
drag, startPoint x: 799, startPoint y: 255, endPoint x: 804, endPoint y: 215, distance: 40.2
drag, startPoint x: 873, startPoint y: 347, endPoint x: 857, endPoint y: 223, distance: 125.0
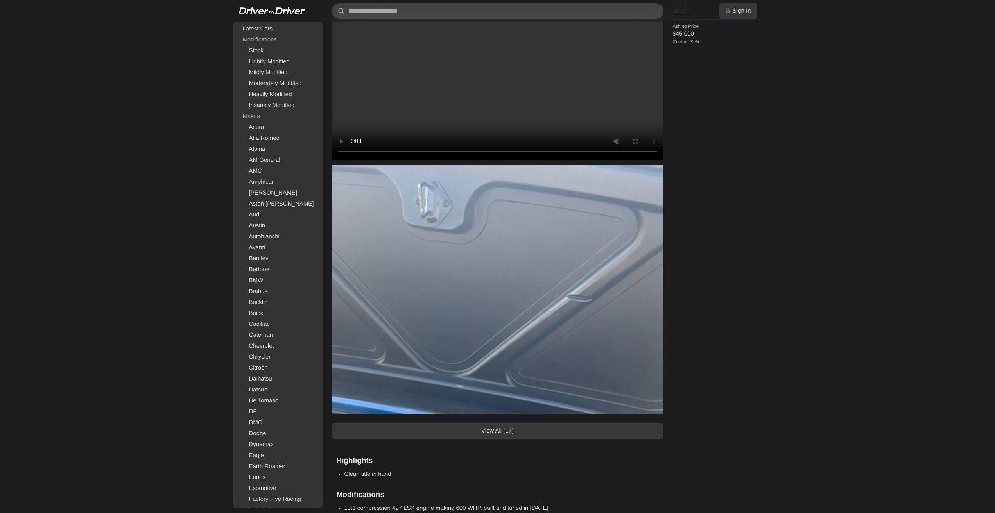
click at [524, 434] on link "View All (17)" at bounding box center [498, 431] width 332 height 16
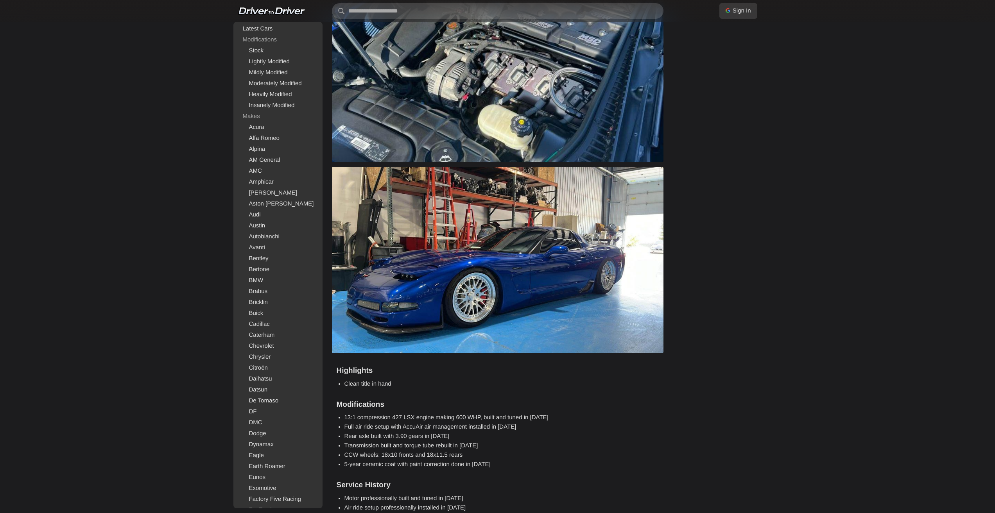
scroll to position [3675, 0]
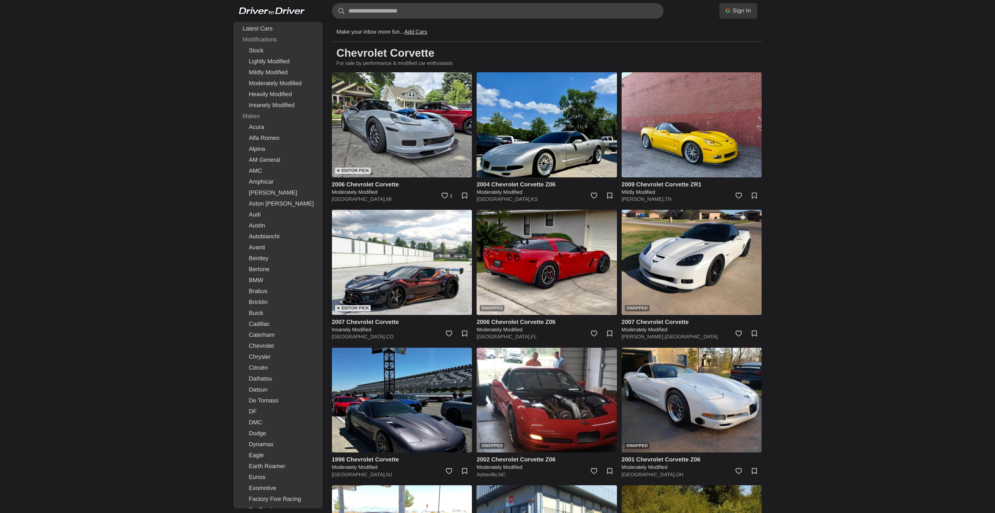
drag, startPoint x: 829, startPoint y: 380, endPoint x: 819, endPoint y: 263, distance: 118.1
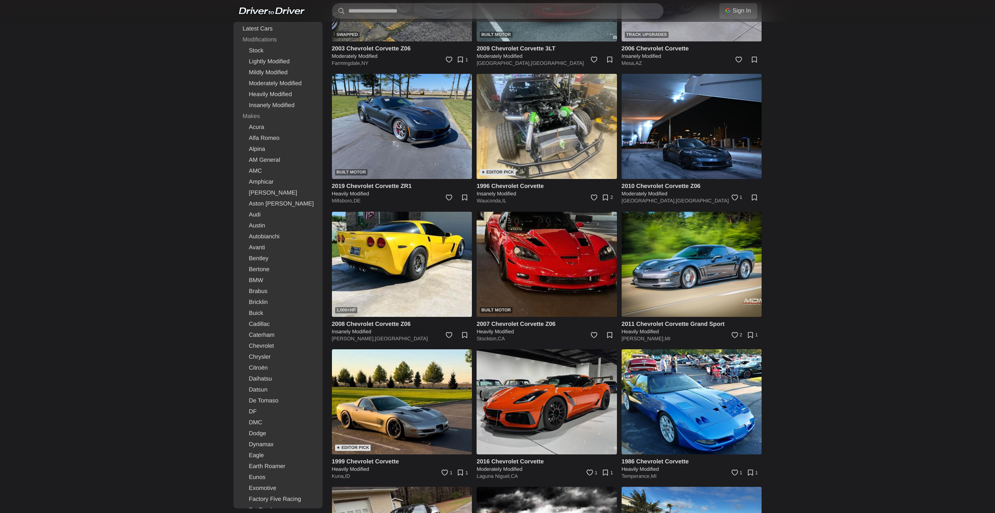
scroll to position [2189, 0]
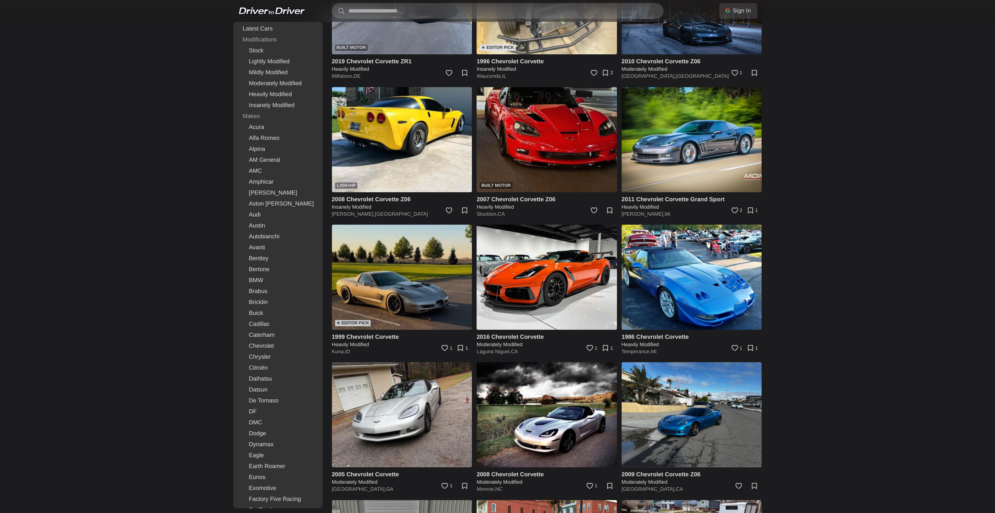
click at [421, 274] on img at bounding box center [402, 277] width 140 height 105
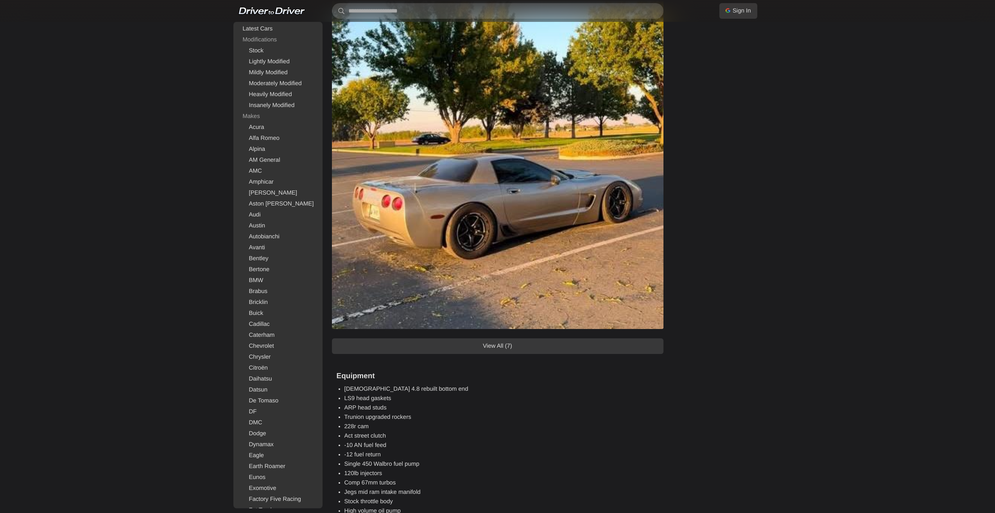
scroll to position [704, 0]
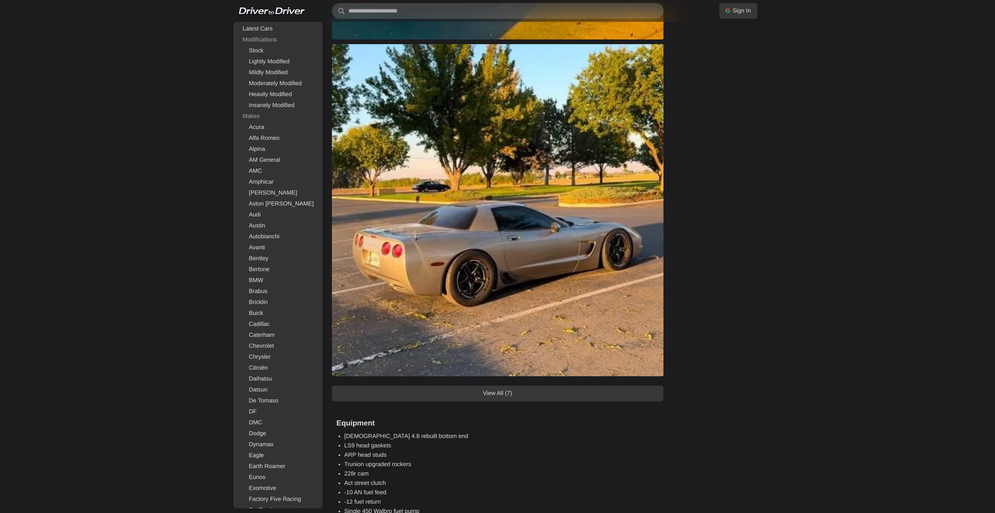
click at [516, 392] on link "View All (7)" at bounding box center [498, 394] width 332 height 16
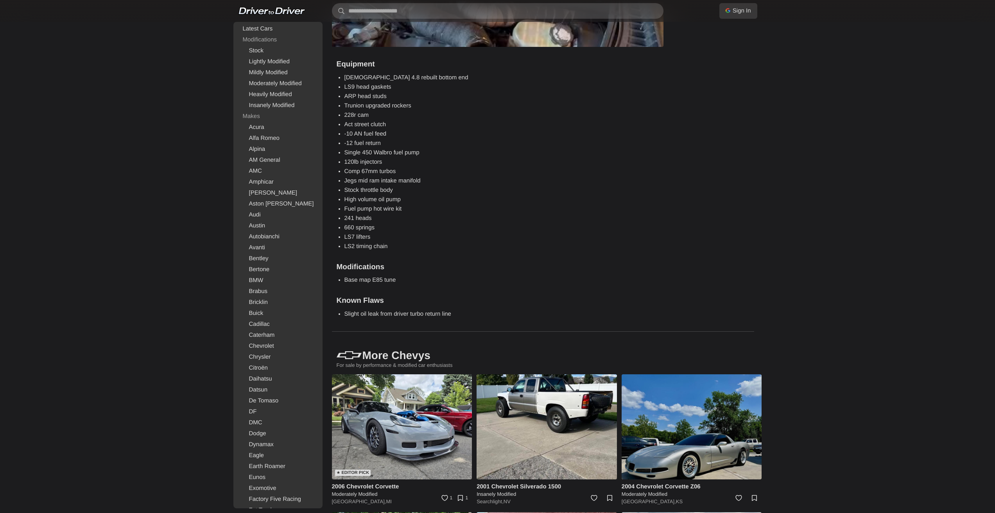
scroll to position [2424, 0]
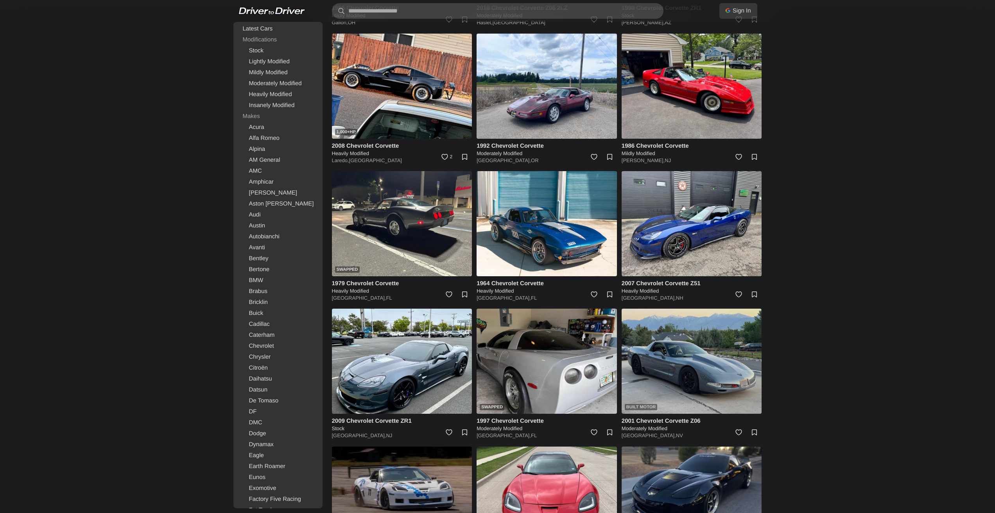
scroll to position [748, 0]
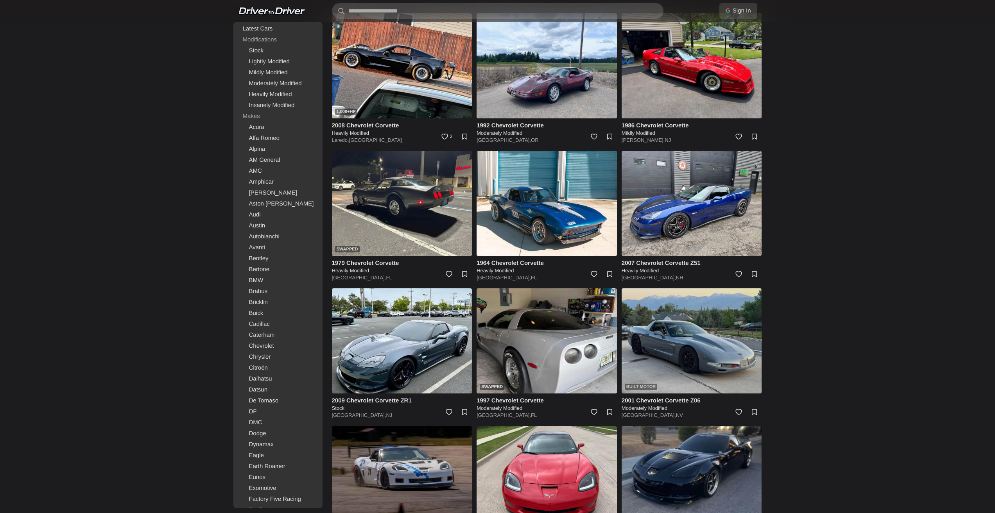
click at [699, 351] on img at bounding box center [692, 341] width 140 height 105
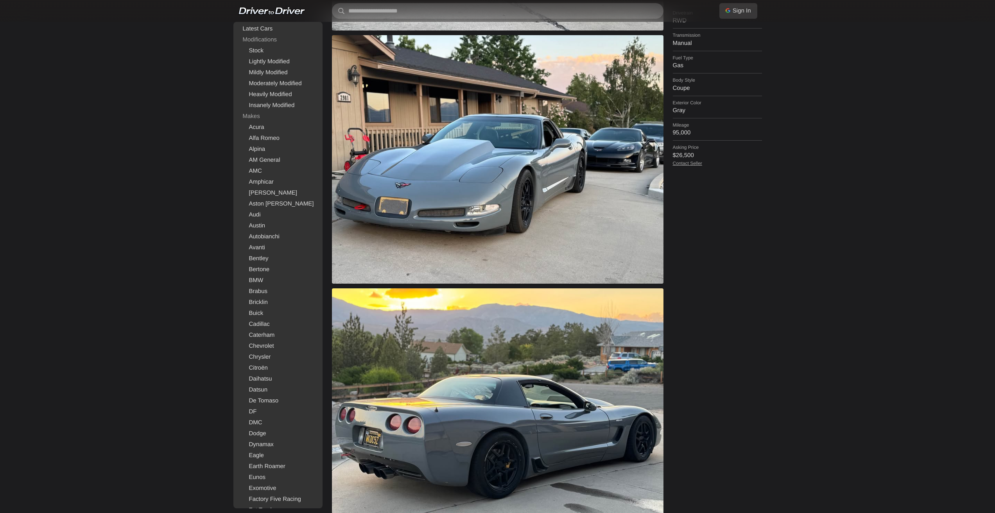
scroll to position [352, 0]
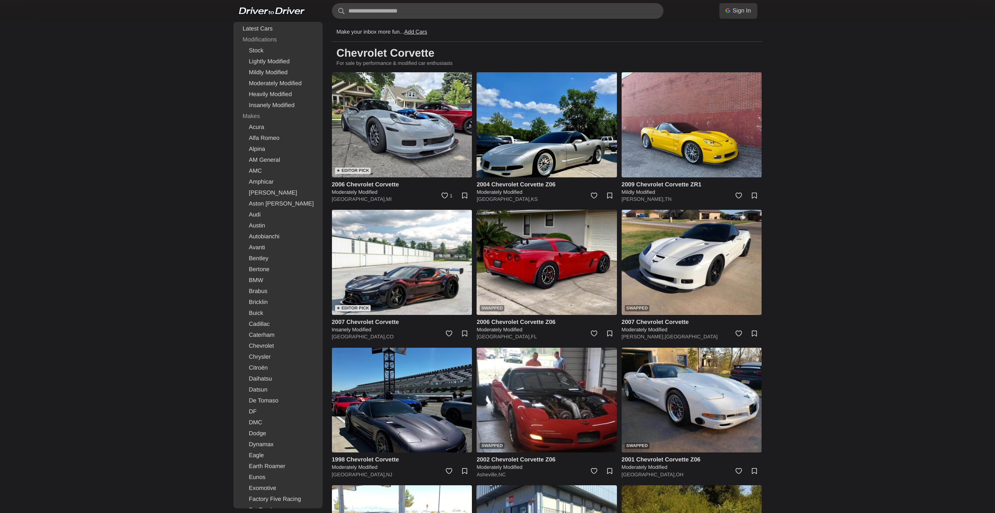
scroll to position [670, 0]
